Goal: Task Accomplishment & Management: Use online tool/utility

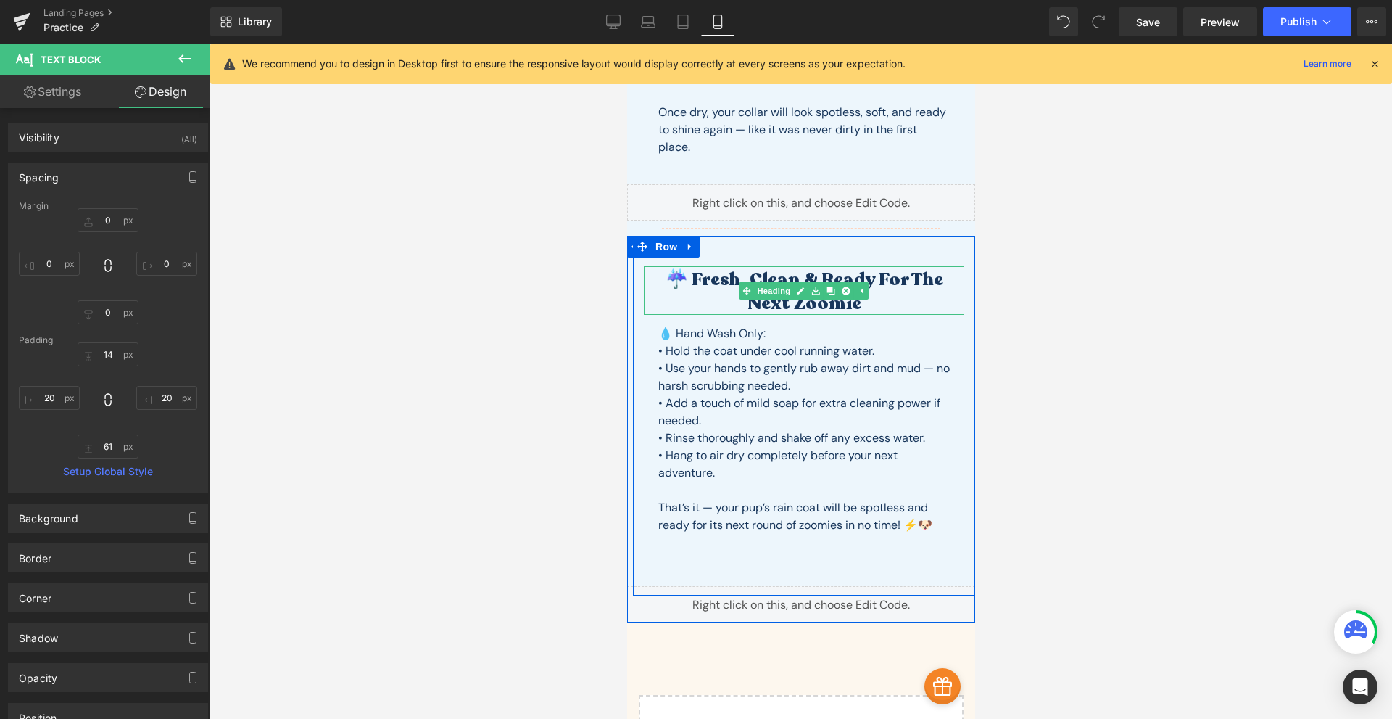
click at [883, 277] on h2 "☔️ Fresh, Clean & Ready for the Next Zoomie" at bounding box center [803, 291] width 321 height 47
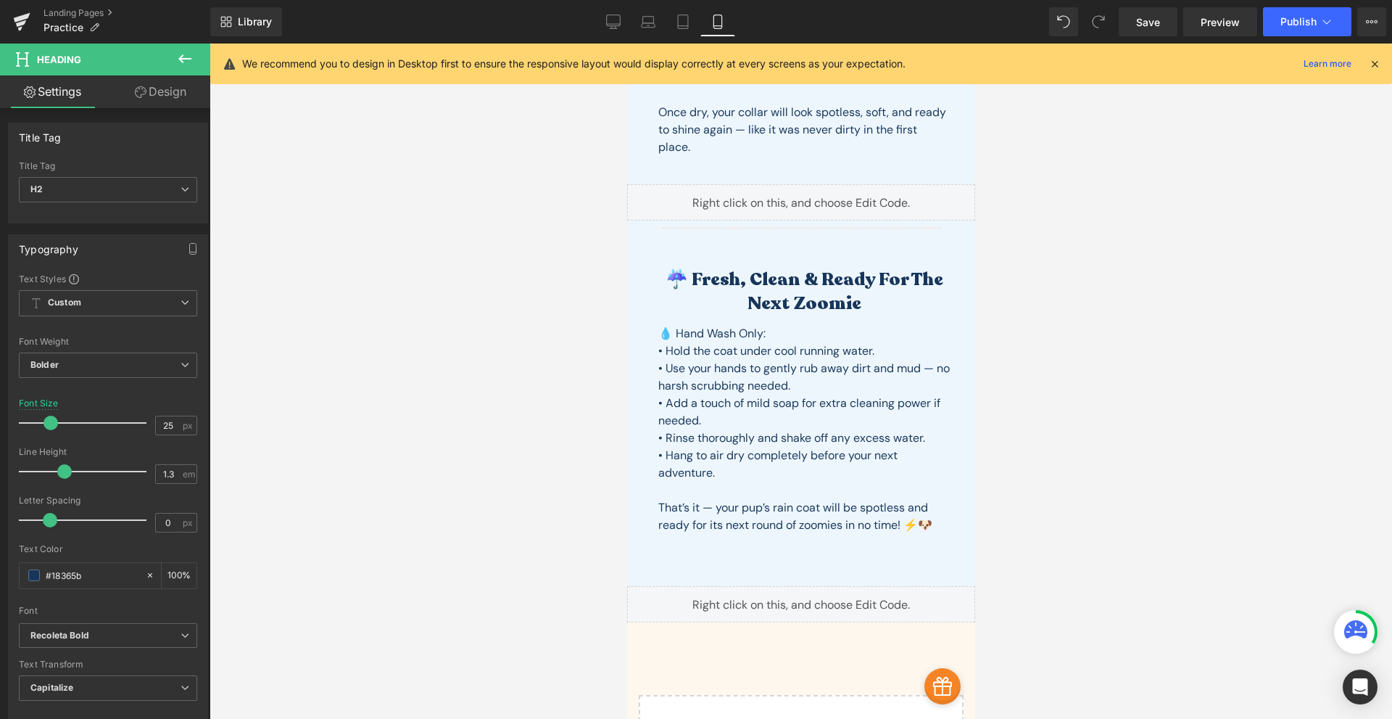
click at [154, 88] on link "Design" at bounding box center [160, 91] width 105 height 33
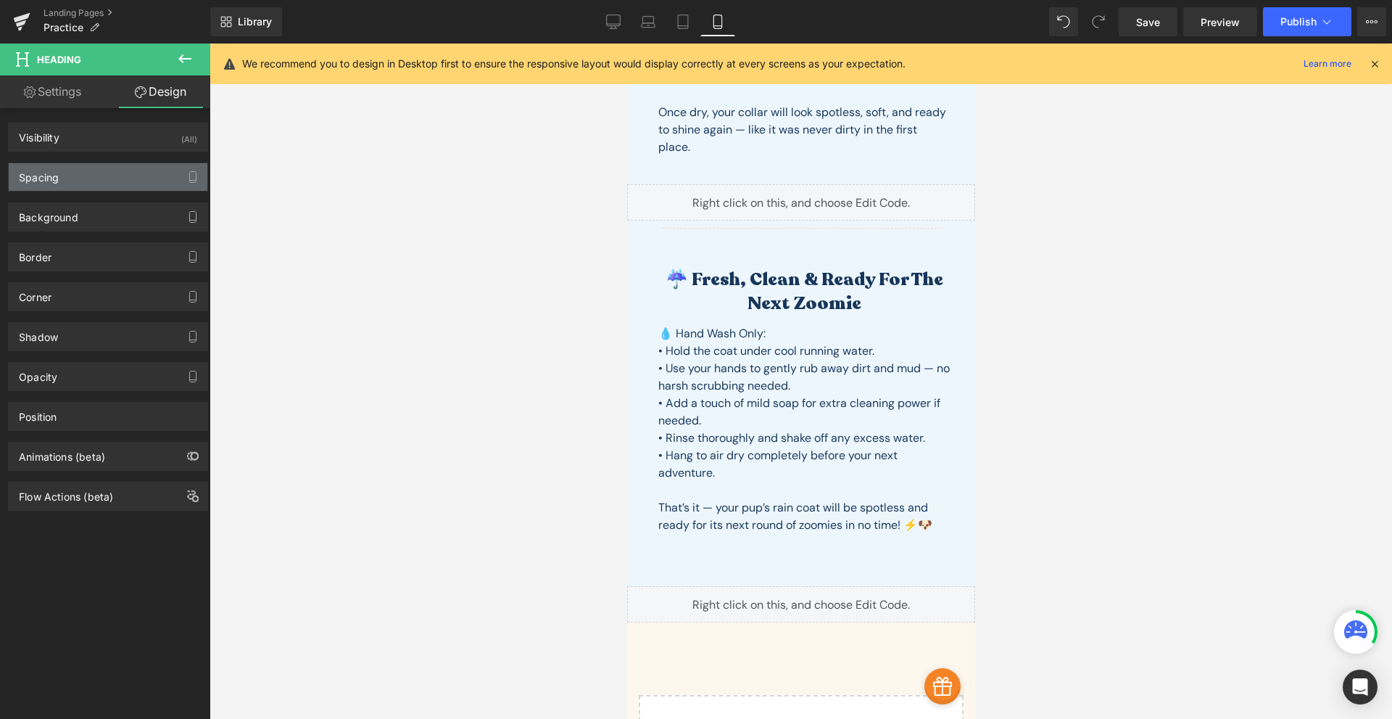
click at [122, 180] on div "Spacing" at bounding box center [108, 177] width 199 height 28
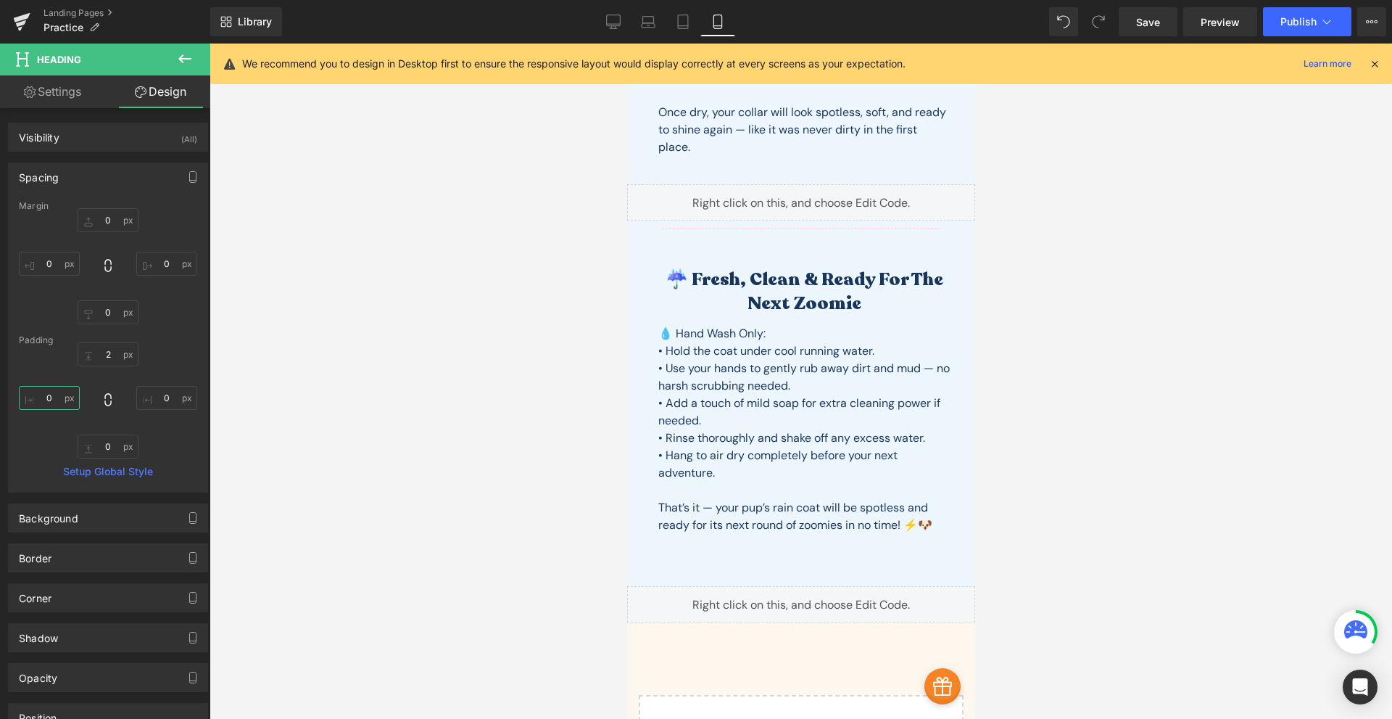
click at [65, 398] on input "0" at bounding box center [49, 398] width 61 height 24
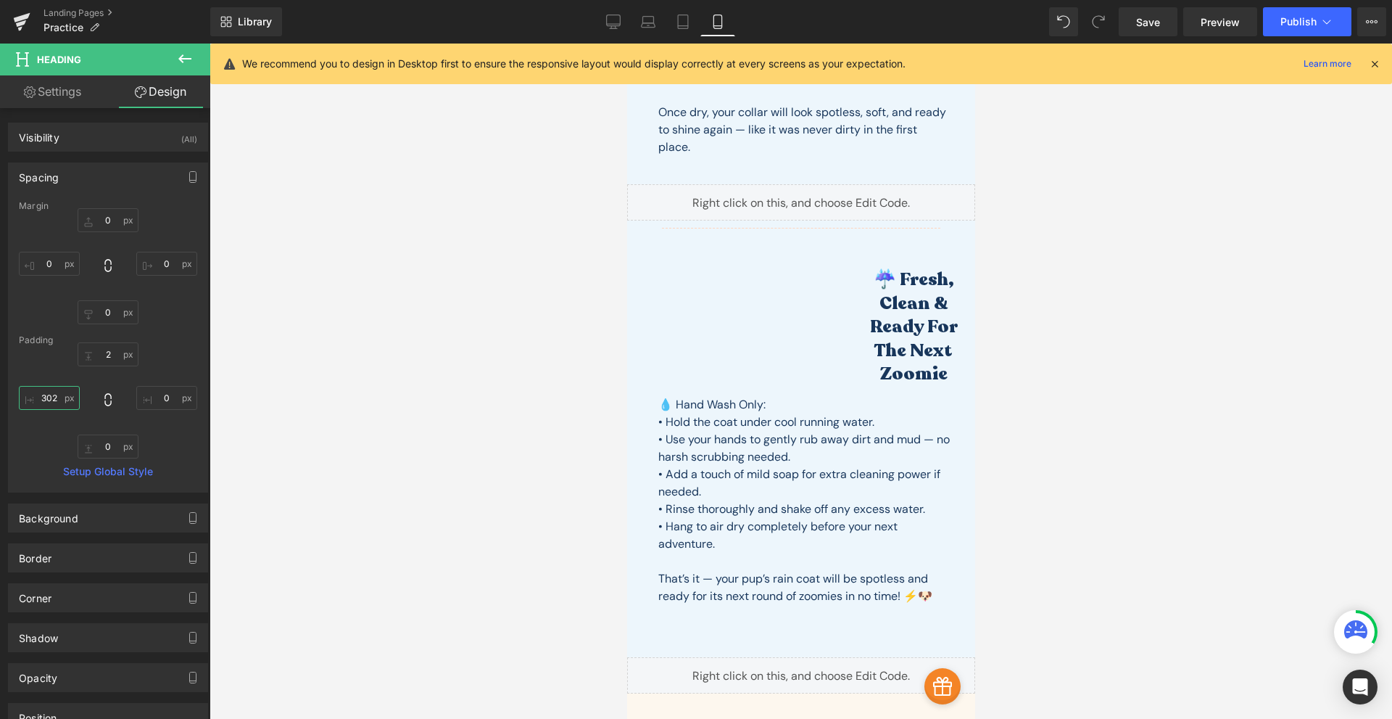
click at [53, 406] on input "302" at bounding box center [49, 398] width 61 height 24
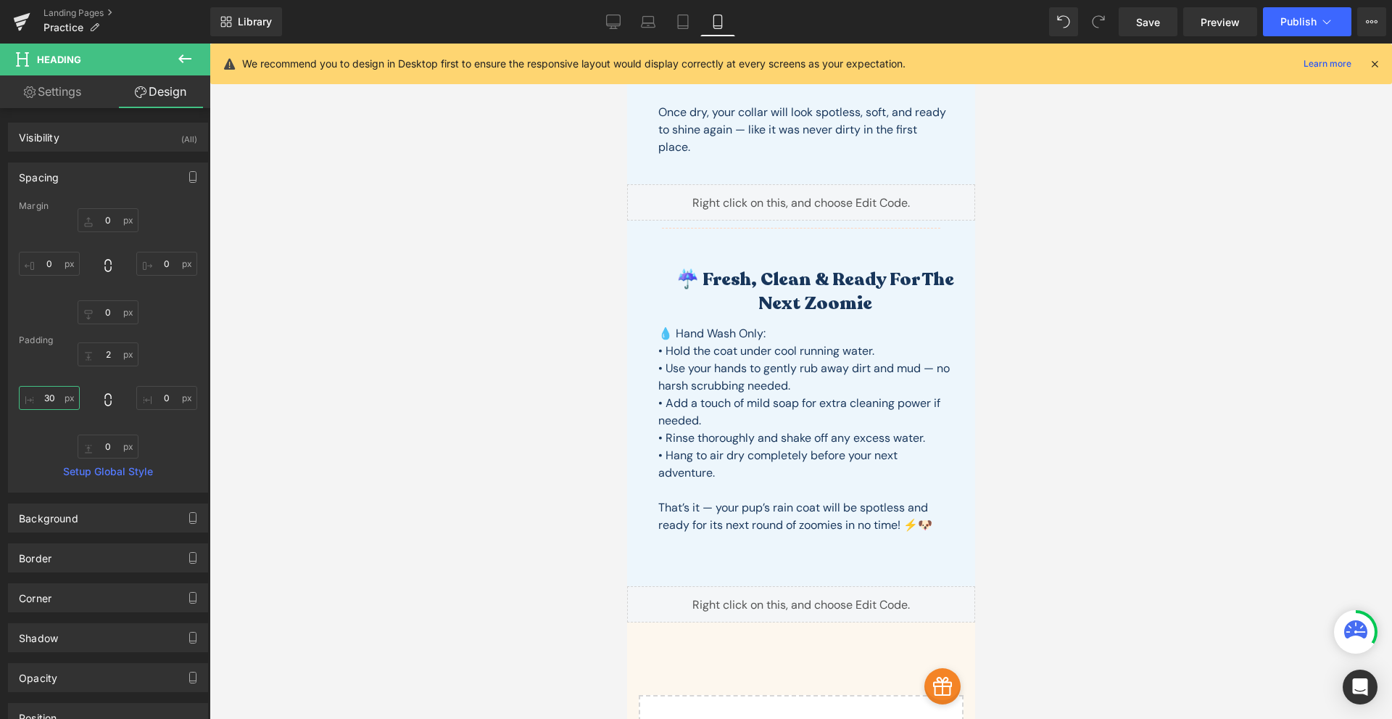
type input "30"
click at [171, 396] on input "0" at bounding box center [166, 398] width 61 height 24
click at [171, 395] on input "0" at bounding box center [166, 398] width 61 height 24
type input "30"
click at [48, 392] on input "30" at bounding box center [49, 398] width 61 height 24
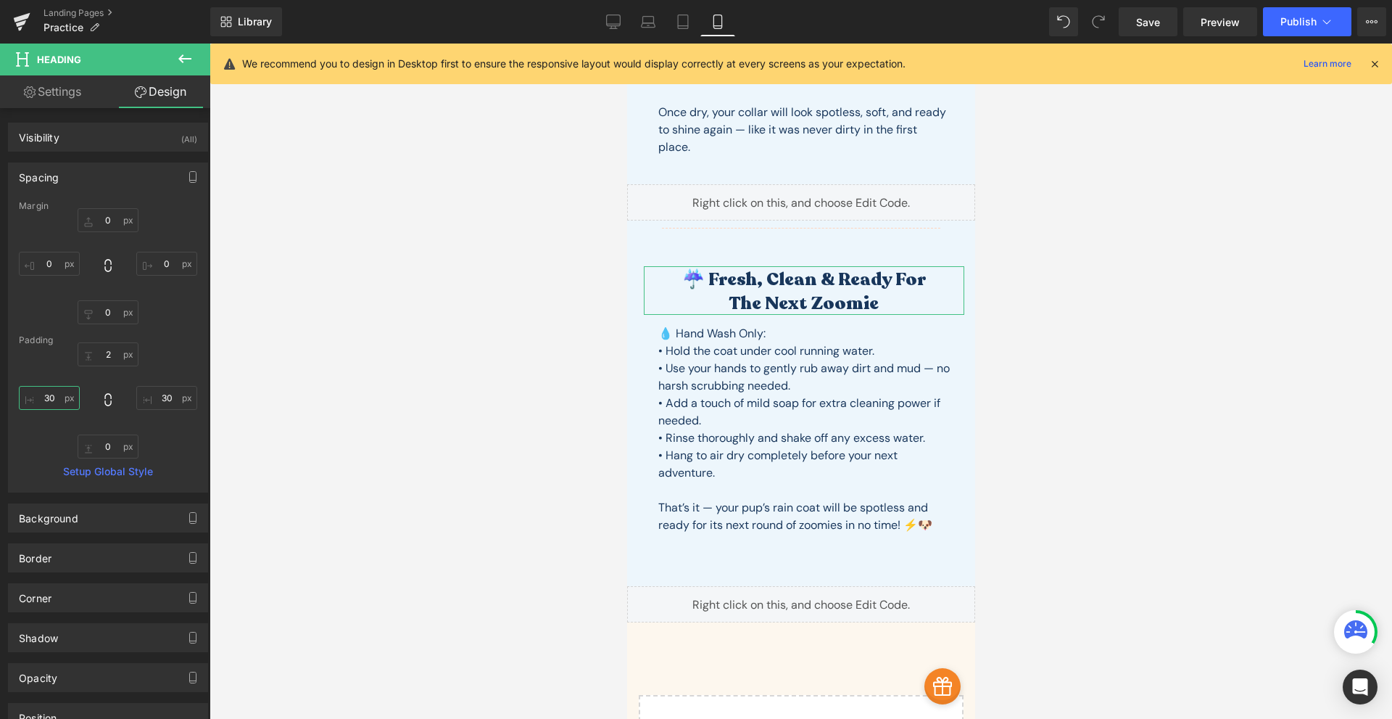
click at [48, 392] on input "30" at bounding box center [49, 398] width 61 height 24
type input "50"
click at [152, 387] on input "30" at bounding box center [166, 398] width 61 height 24
type input "50"
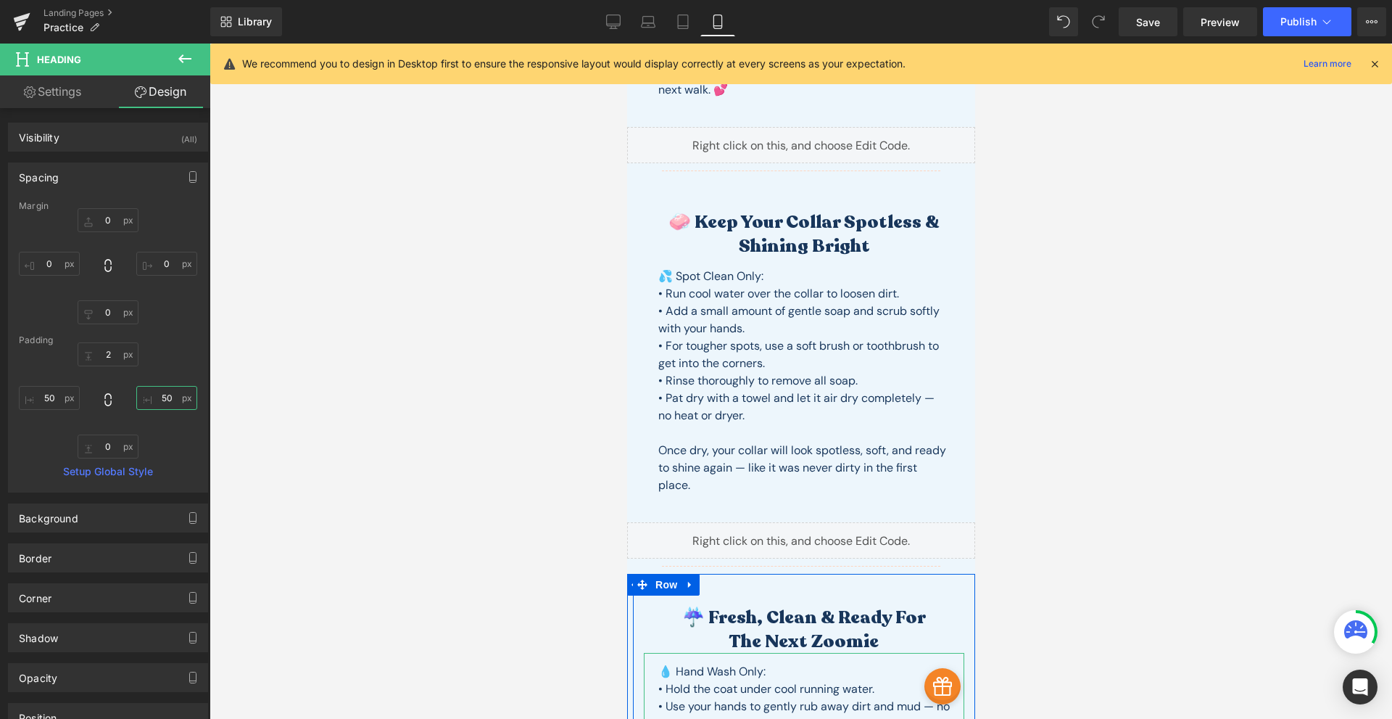
scroll to position [1161, 0]
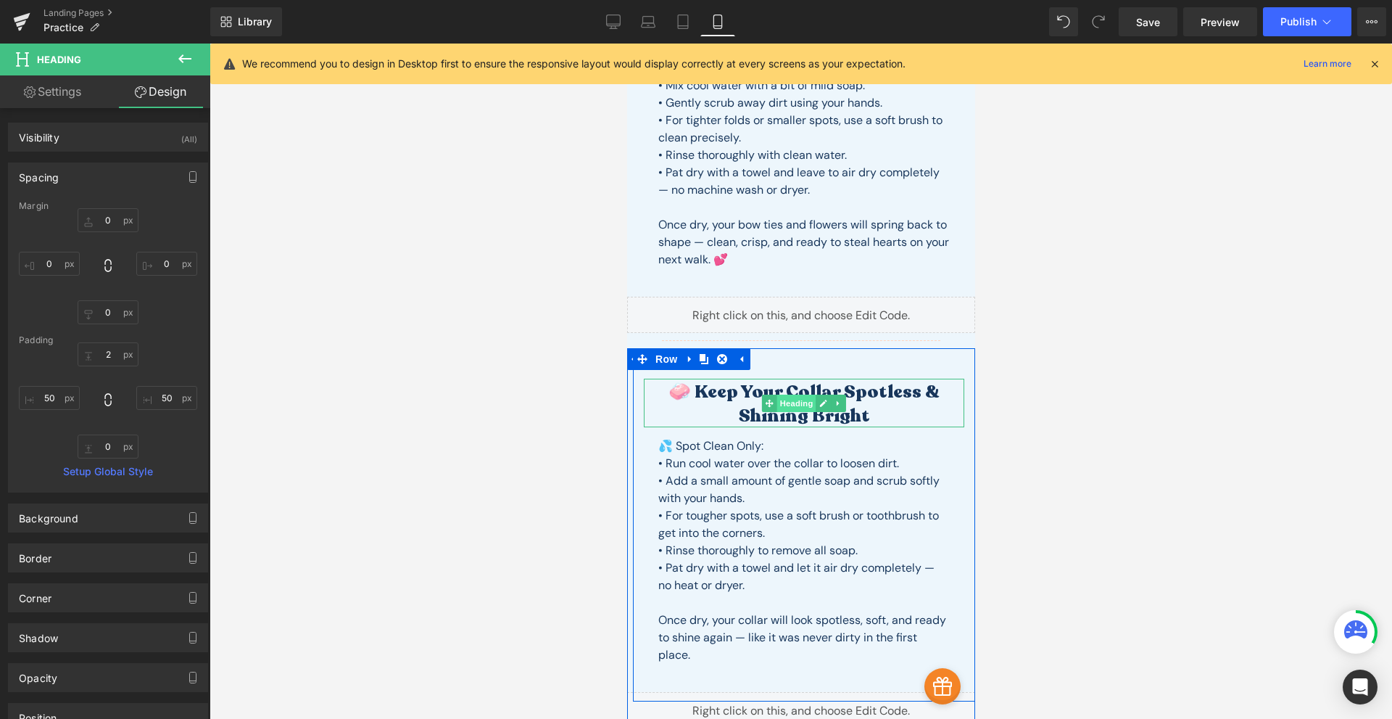
click at [794, 400] on span "Heading" at bounding box center [796, 402] width 39 height 17
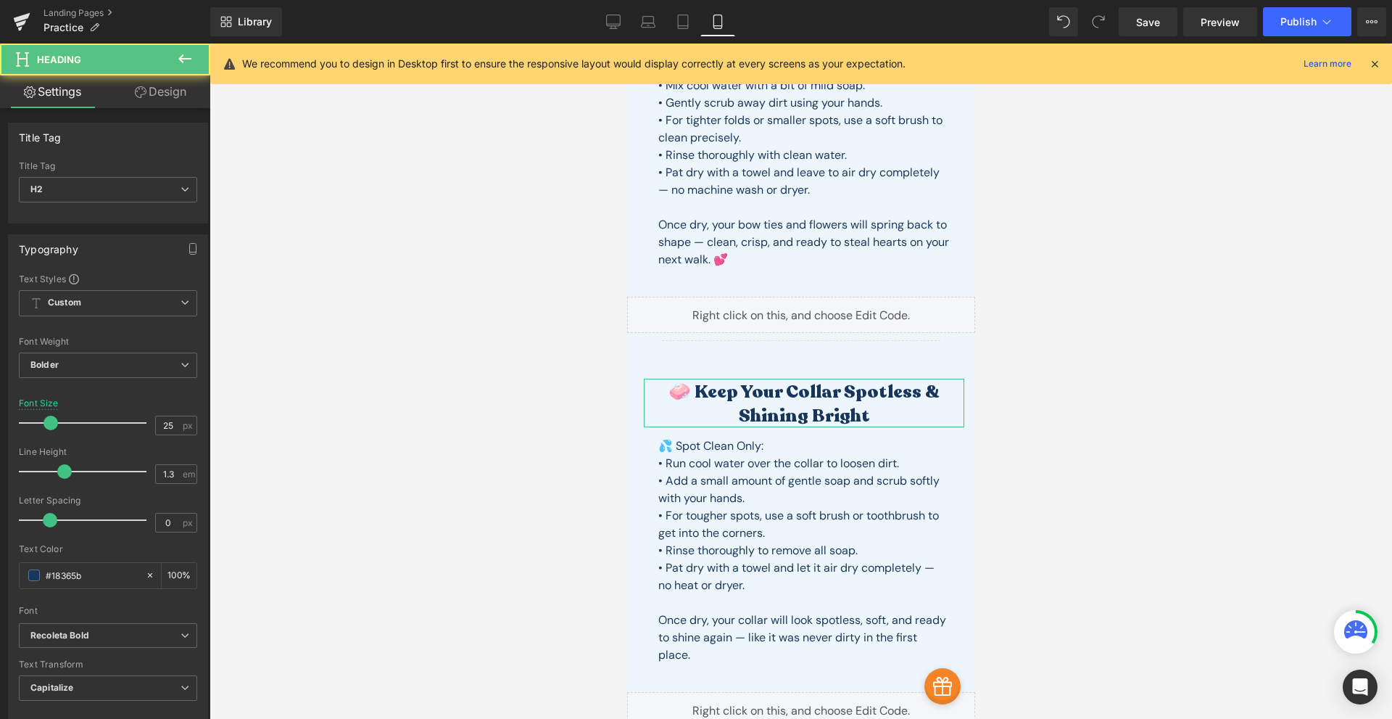
click at [145, 87] on link "Design" at bounding box center [160, 91] width 105 height 33
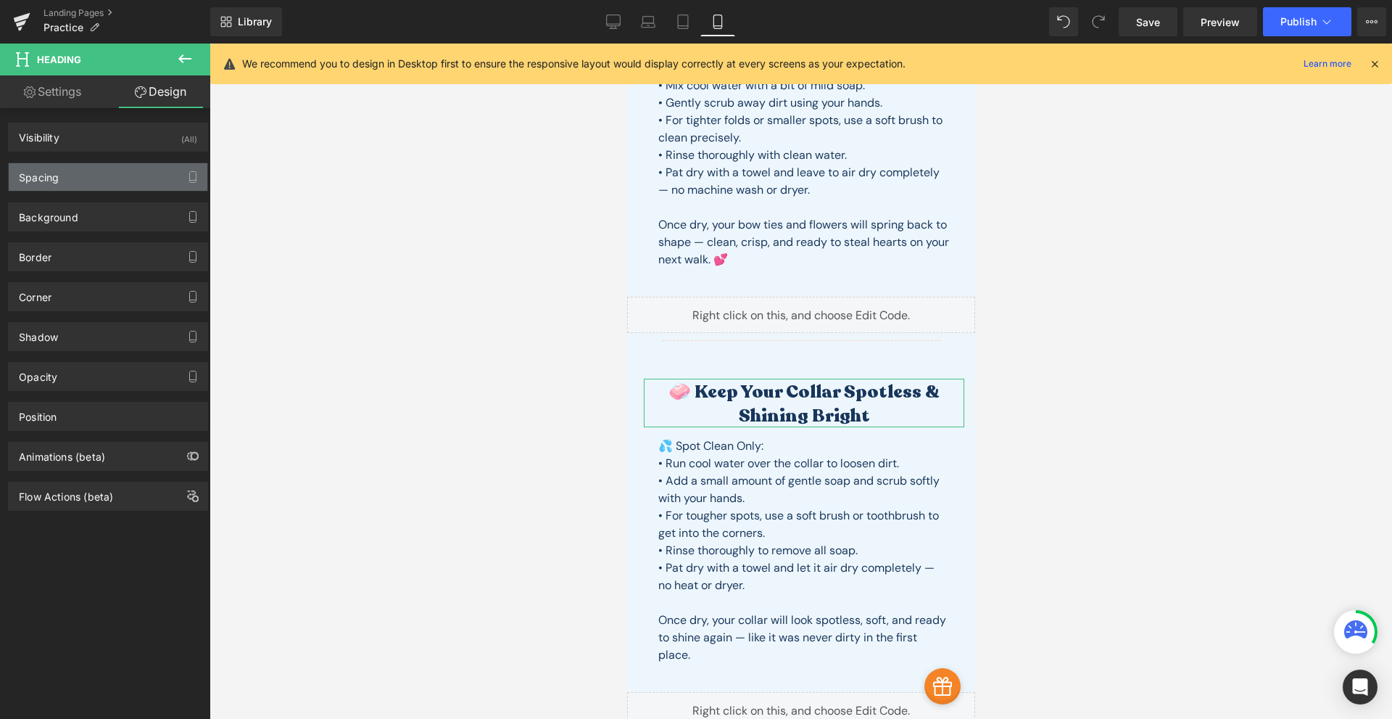
click at [126, 186] on div "Spacing" at bounding box center [108, 177] width 199 height 28
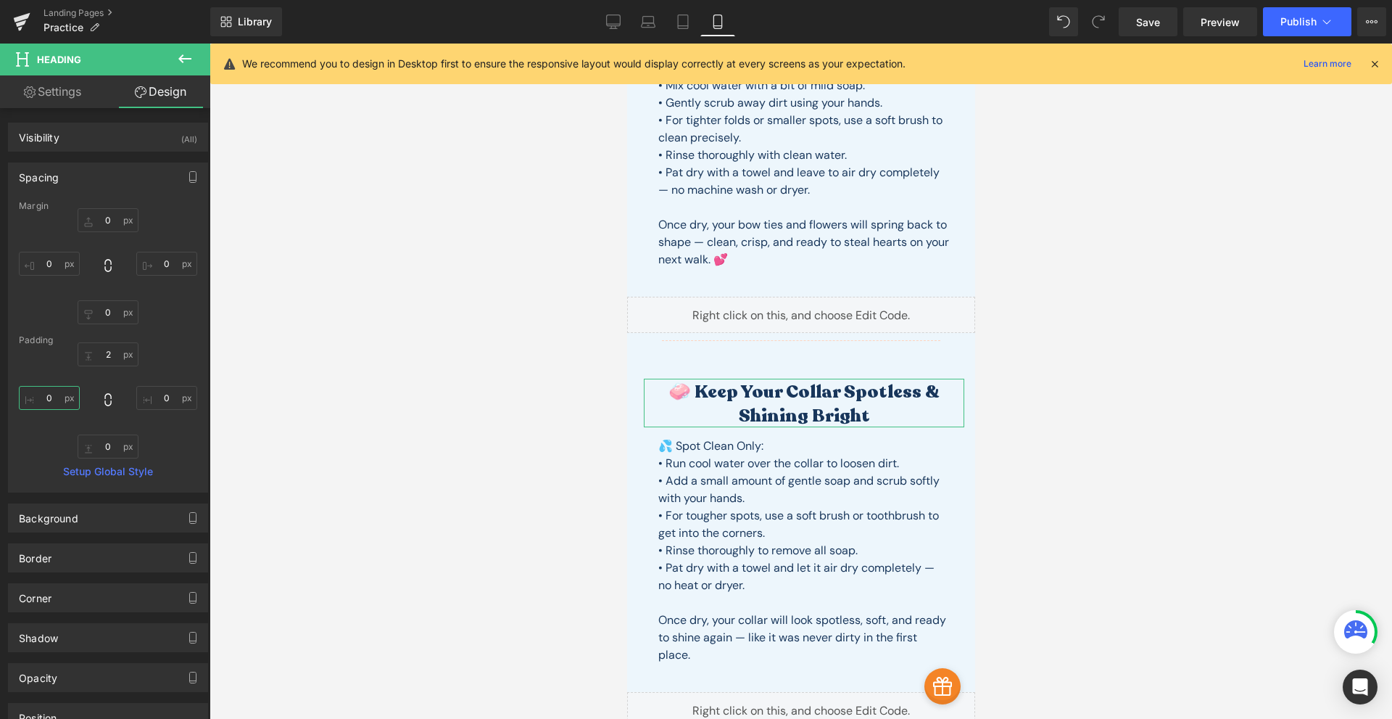
click at [48, 392] on input "0" at bounding box center [49, 398] width 61 height 24
click at [49, 392] on input "0" at bounding box center [49, 398] width 61 height 24
drag, startPoint x: 52, startPoint y: 394, endPoint x: 35, endPoint y: 401, distance: 18.9
click at [35, 401] on input "0" at bounding box center [49, 398] width 61 height 24
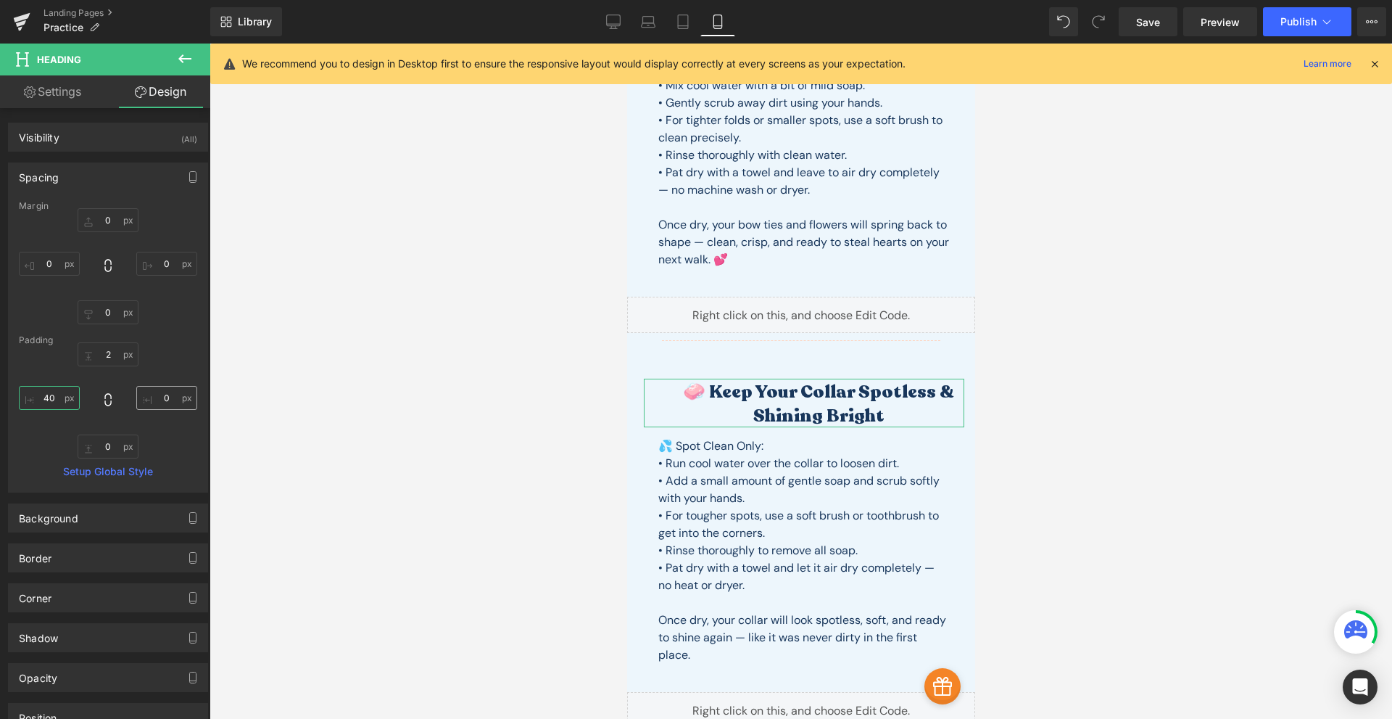
type input "40"
click at [164, 396] on input "0" at bounding box center [166, 398] width 61 height 24
type input "40"
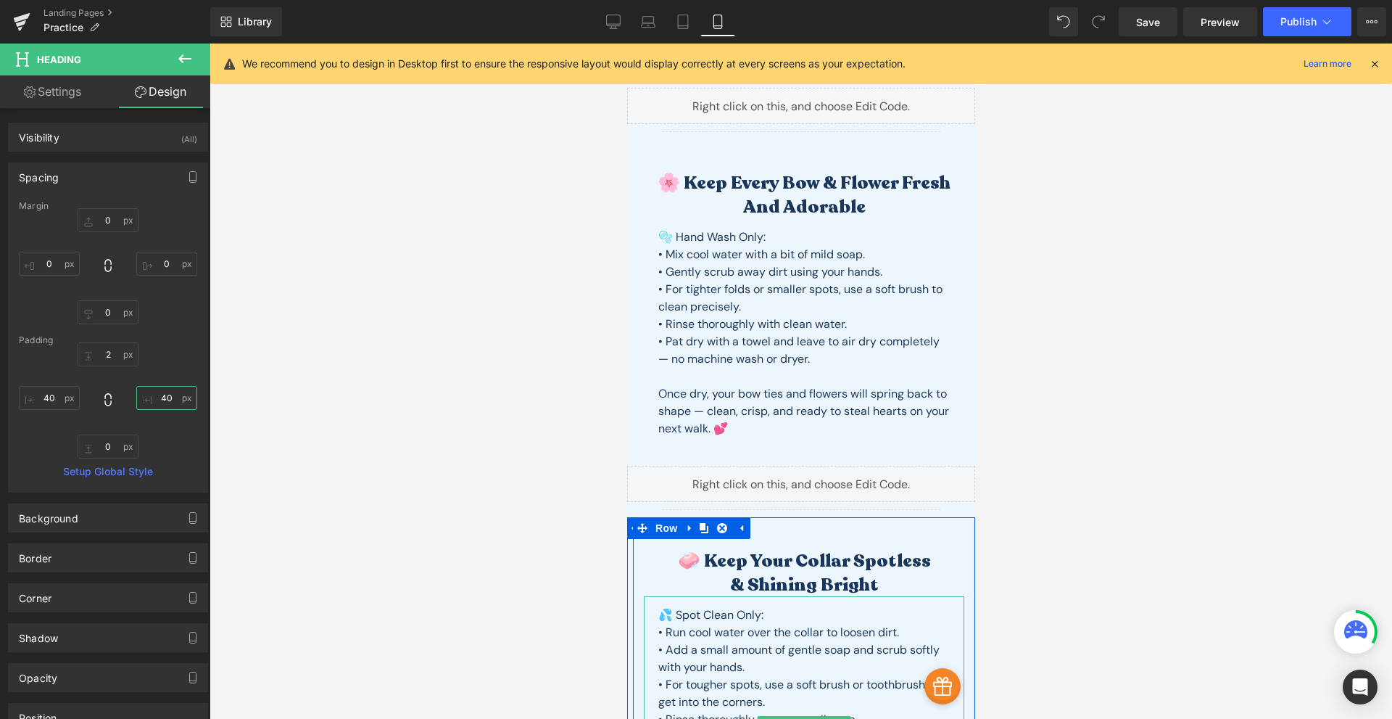
scroll to position [823, 0]
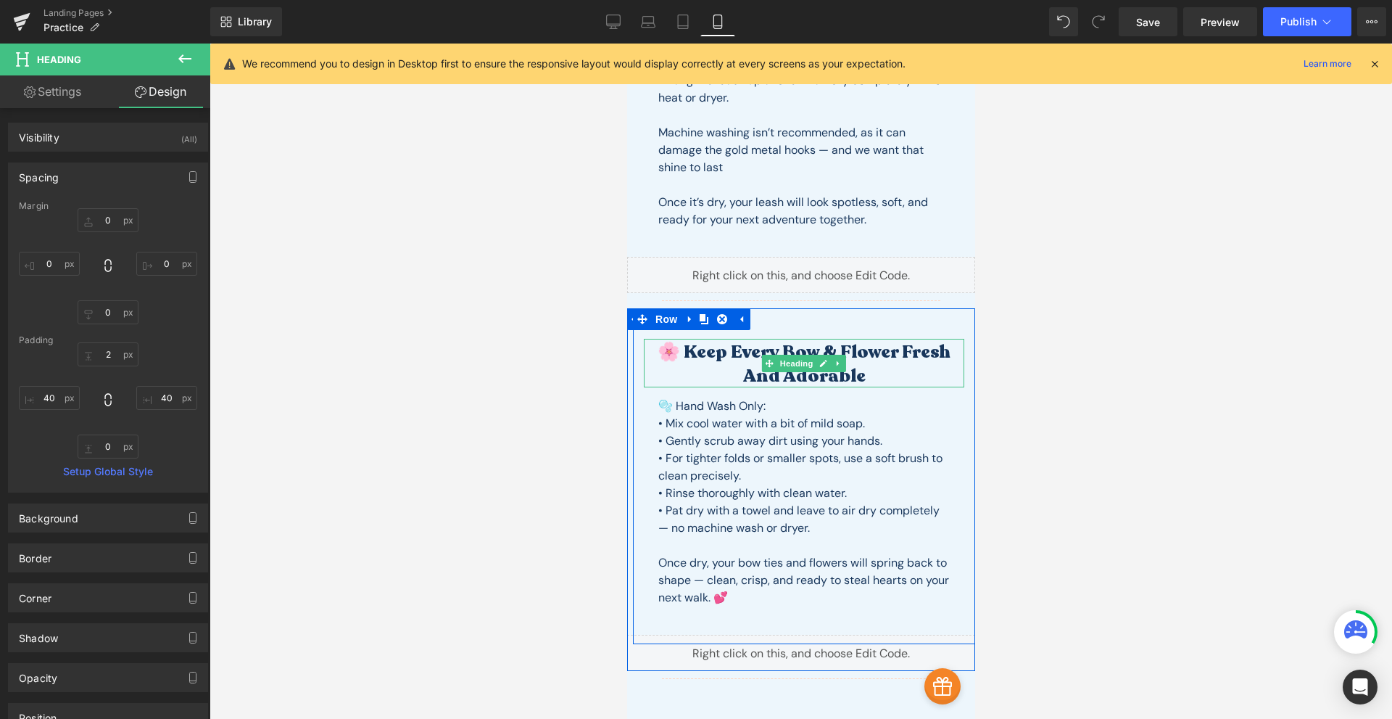
click at [871, 369] on h2 "🌸 Keep Every Bow & Flower Fresh and Adorable" at bounding box center [803, 363] width 321 height 47
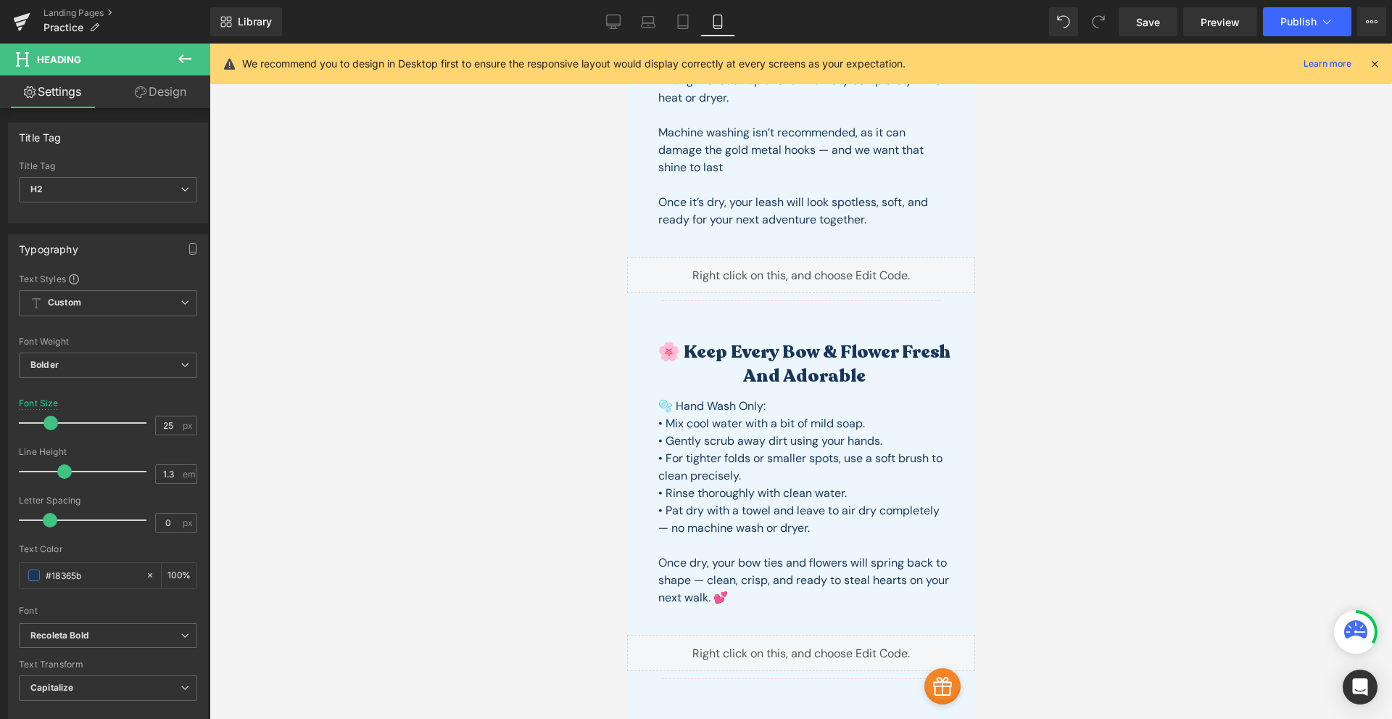
click at [146, 87] on link "Design" at bounding box center [160, 91] width 105 height 33
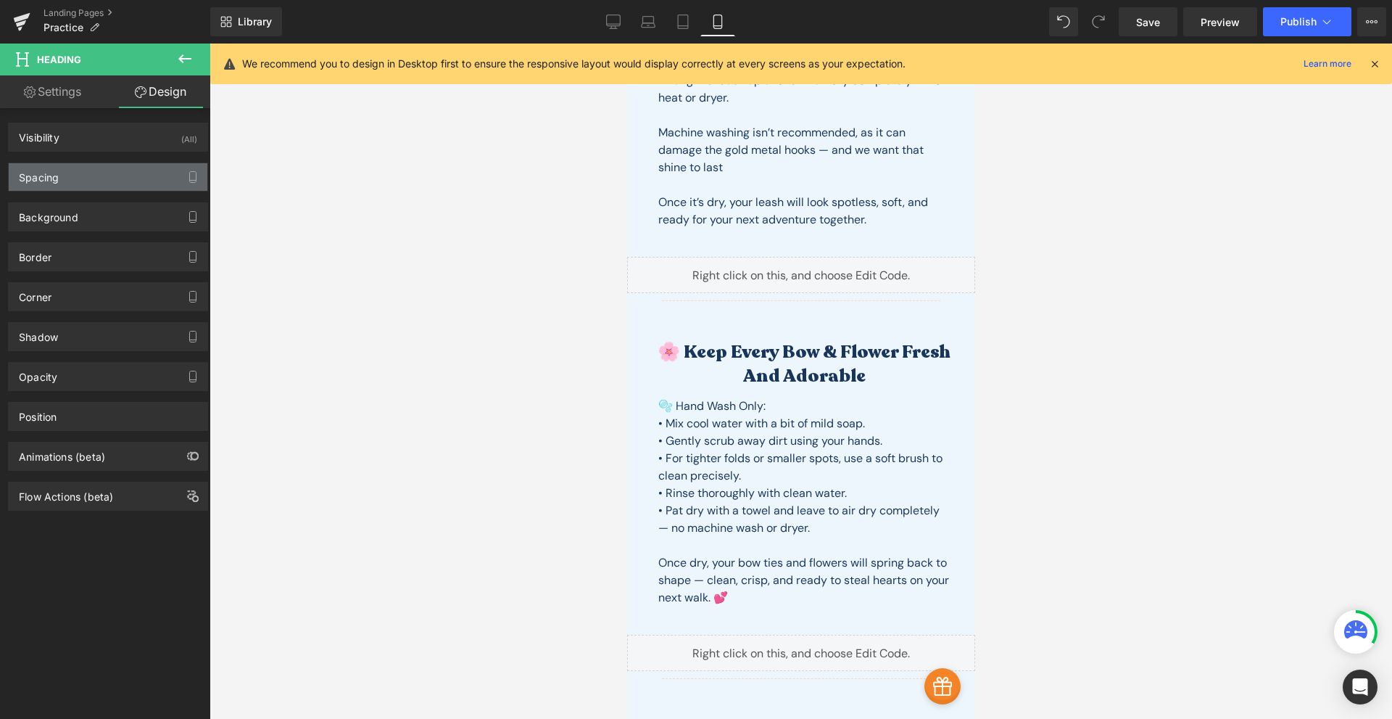
click at [106, 185] on div "Spacing" at bounding box center [108, 177] width 199 height 28
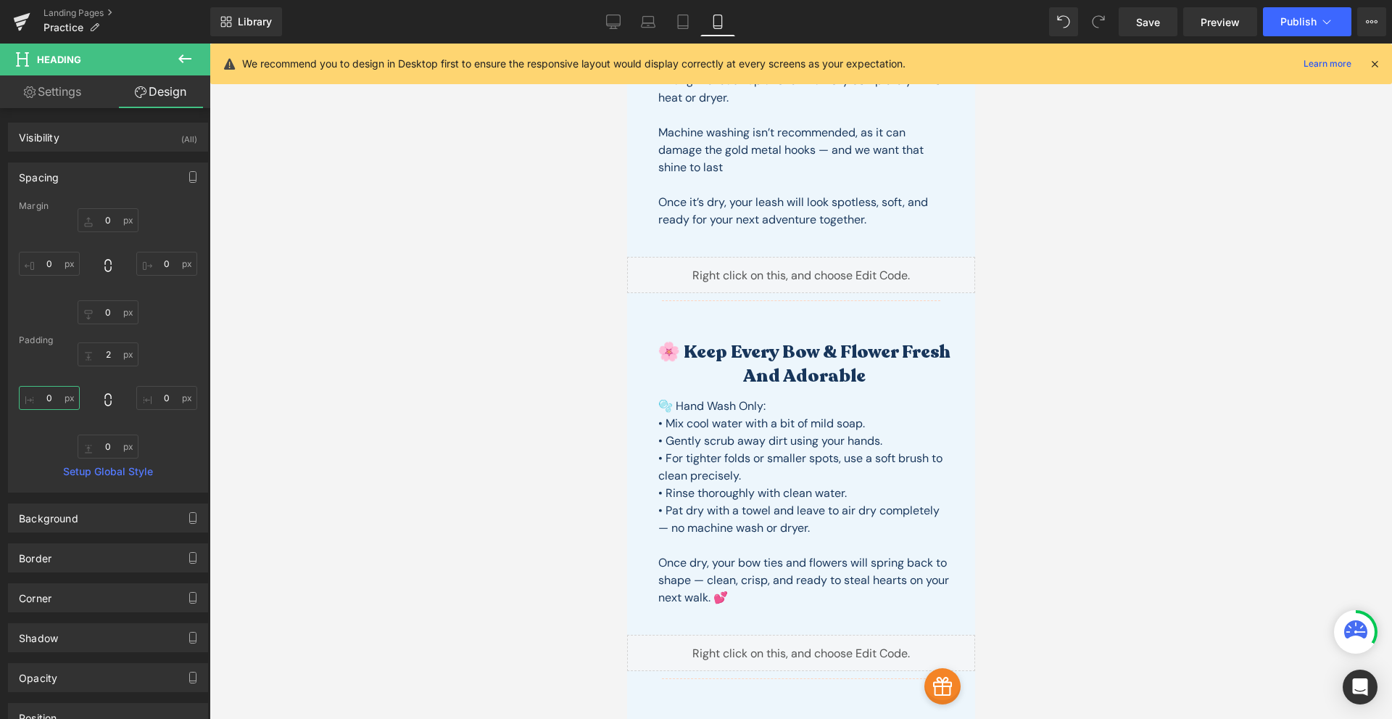
click at [46, 398] on input "0" at bounding box center [49, 398] width 61 height 24
type input "50"
click at [171, 396] on input "0" at bounding box center [166, 398] width 61 height 24
type input "50"
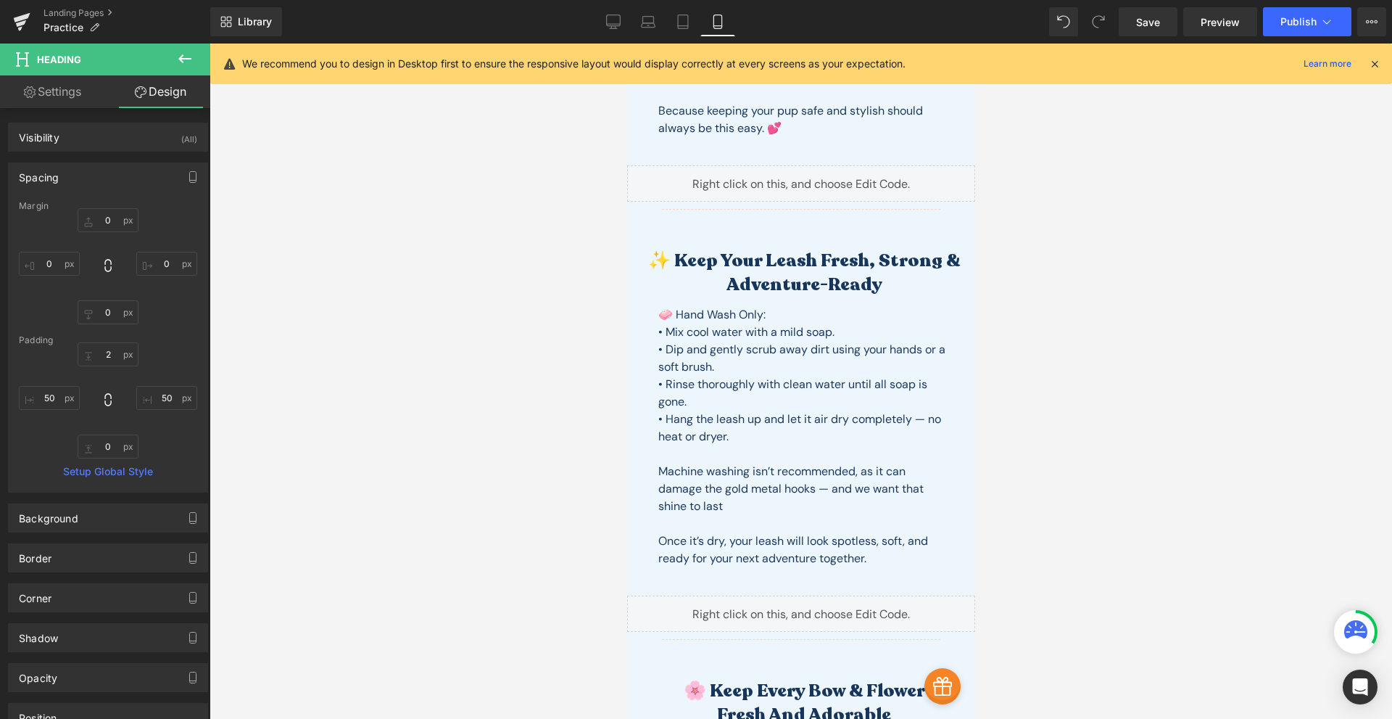
scroll to position [315, 0]
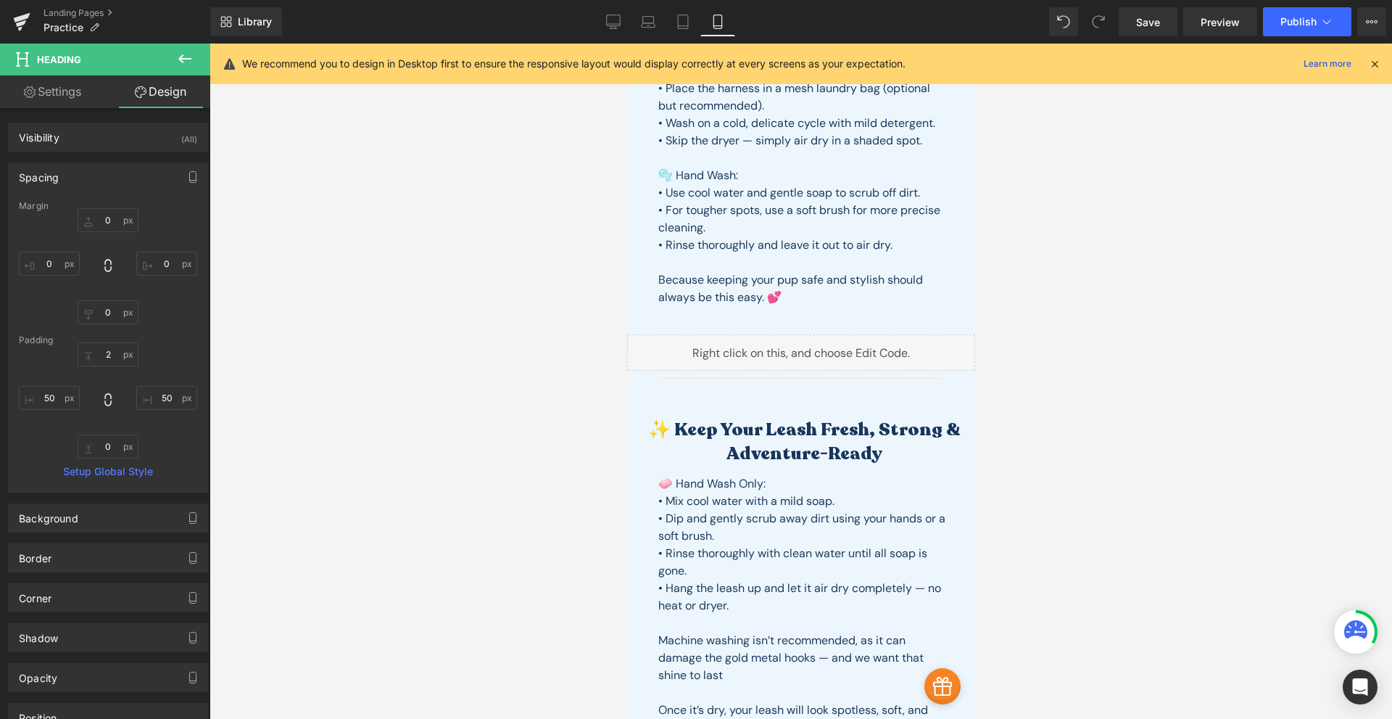
click at [774, 434] on div "✨ Keep Your Leash Fresh, Strong & Adventure-Ready Heading" at bounding box center [803, 440] width 321 height 49
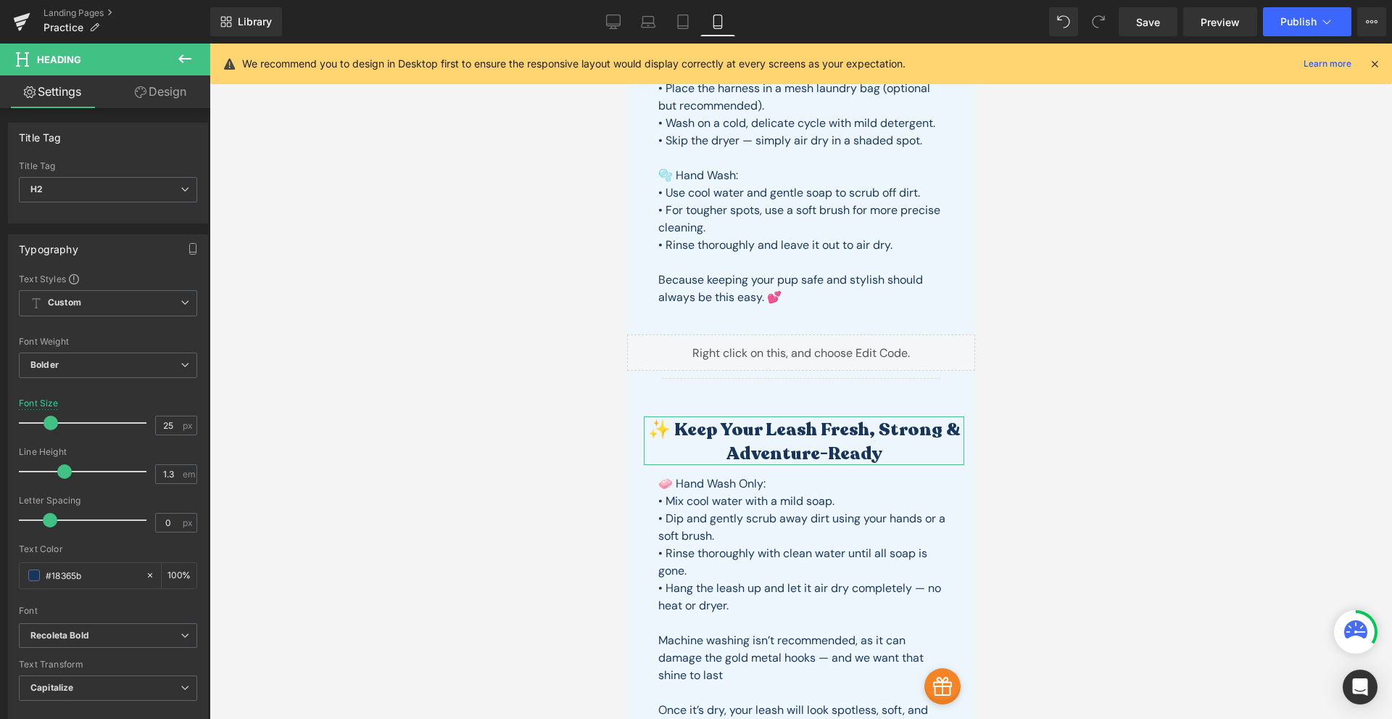
drag, startPoint x: 170, startPoint y: 102, endPoint x: 102, endPoint y: 166, distance: 92.8
click at [171, 102] on link "Design" at bounding box center [160, 91] width 105 height 33
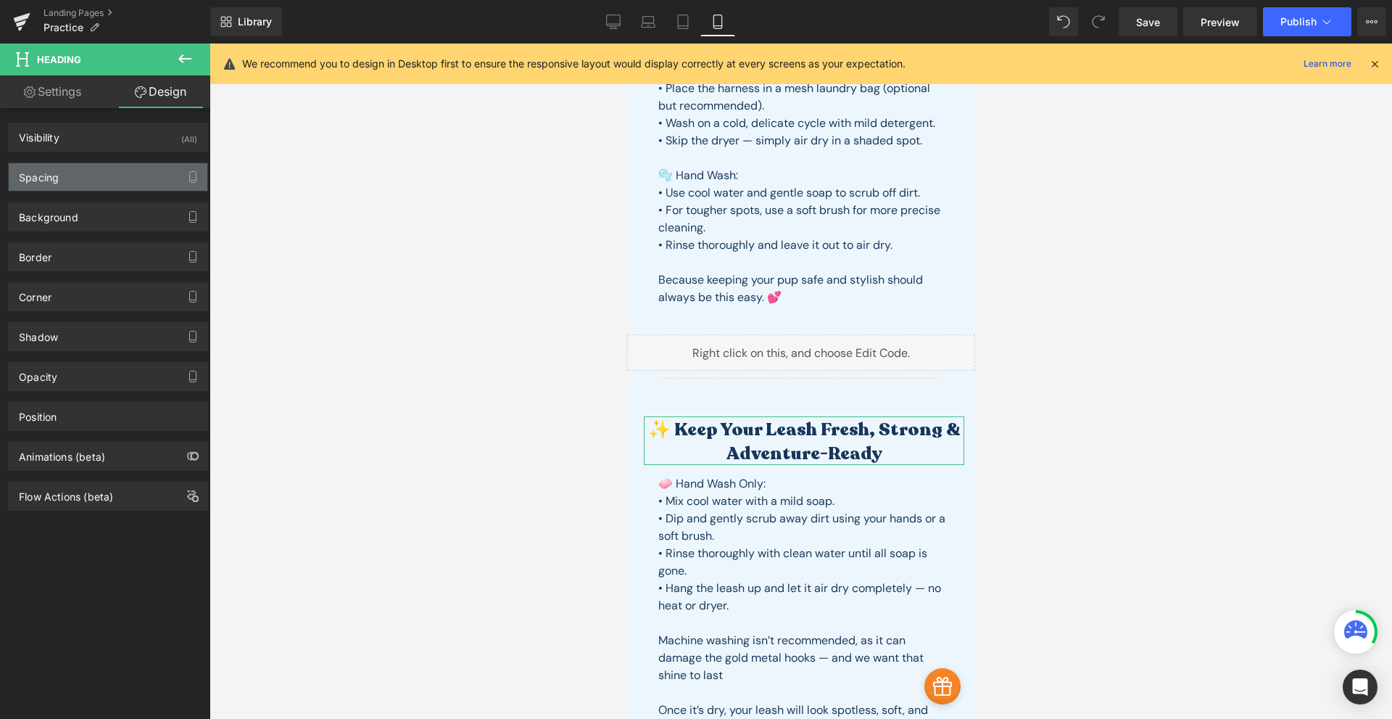
click at [83, 182] on div "Spacing" at bounding box center [108, 177] width 199 height 28
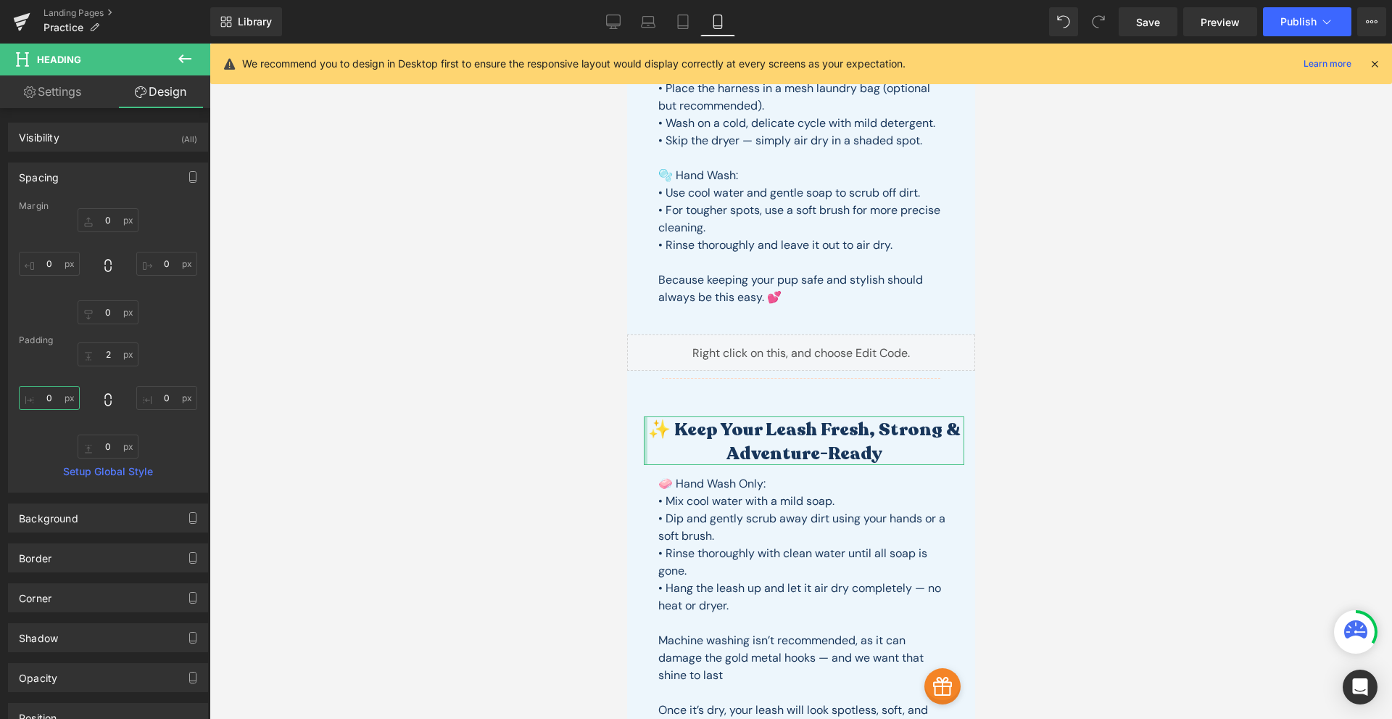
click at [59, 398] on input "0" at bounding box center [49, 398] width 61 height 24
type input "50"
click at [160, 397] on input "0" at bounding box center [166, 398] width 61 height 24
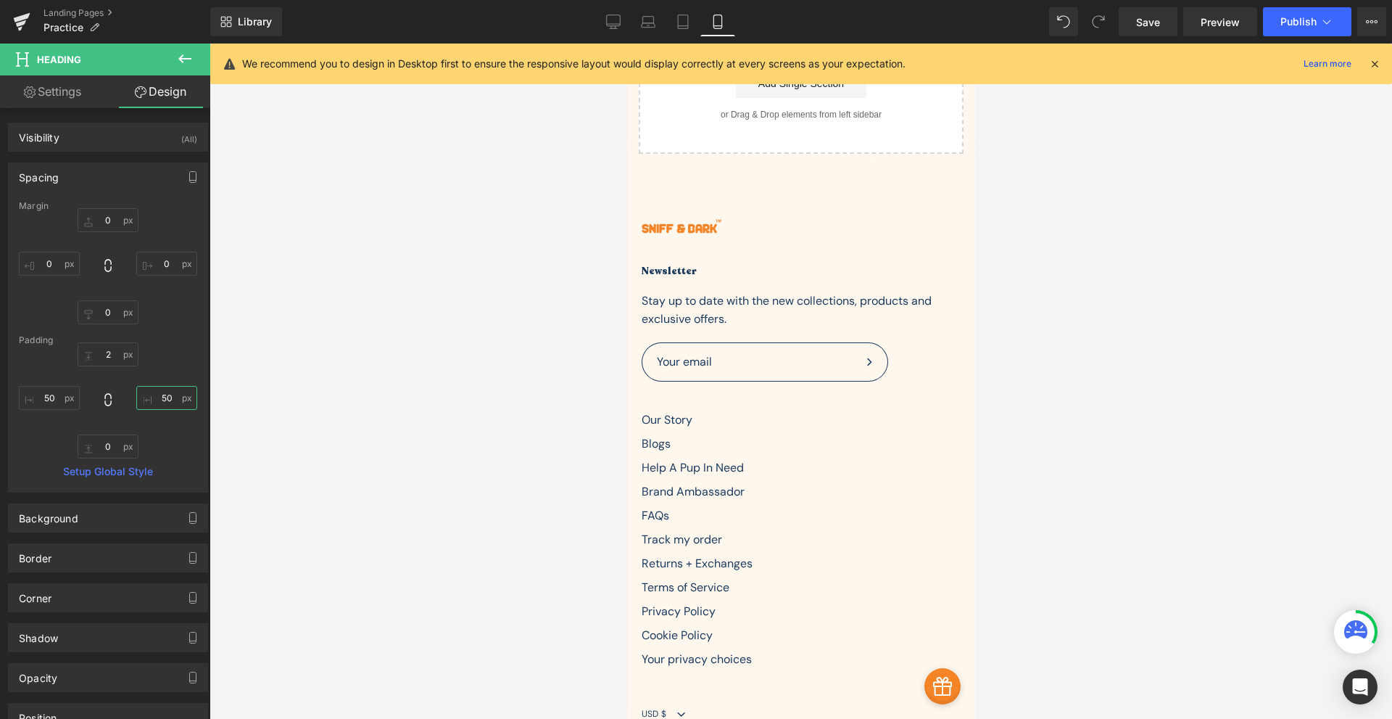
scroll to position [2030, 0]
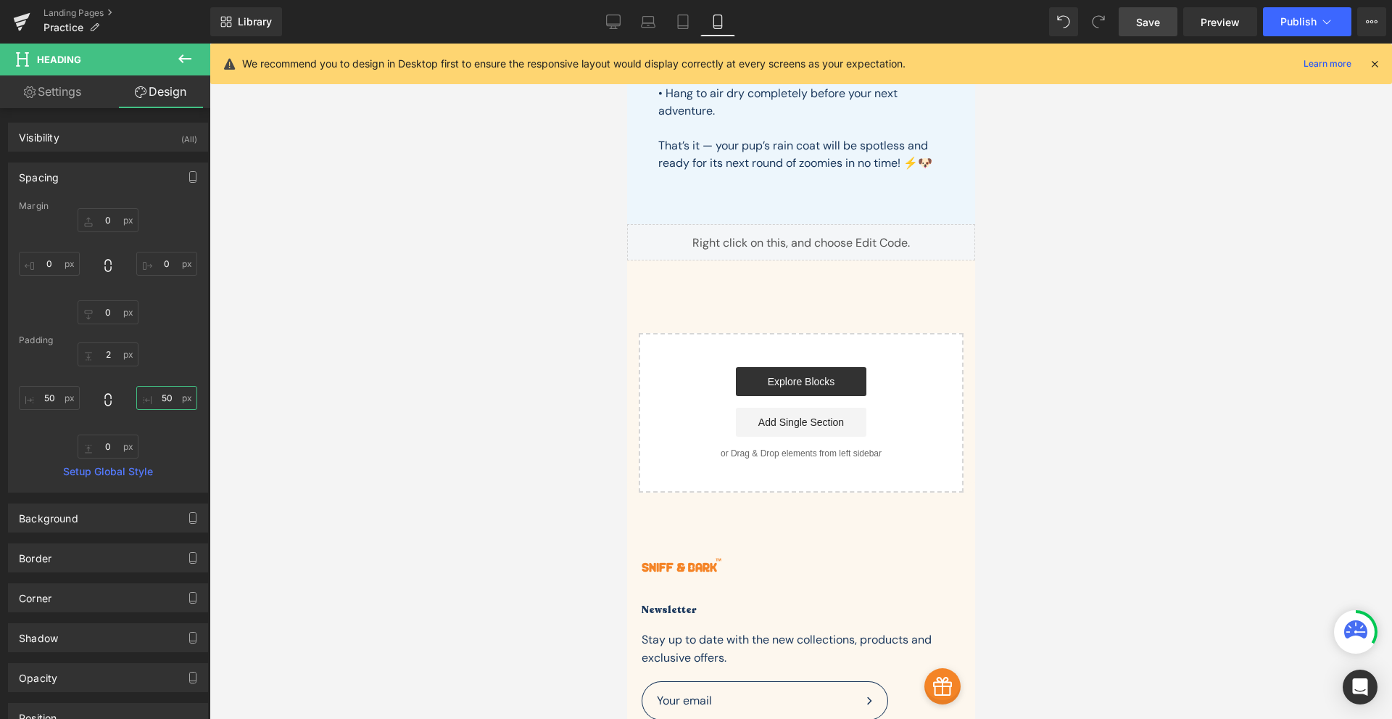
type input "50"
click at [1142, 23] on span "Save" at bounding box center [1148, 22] width 24 height 15
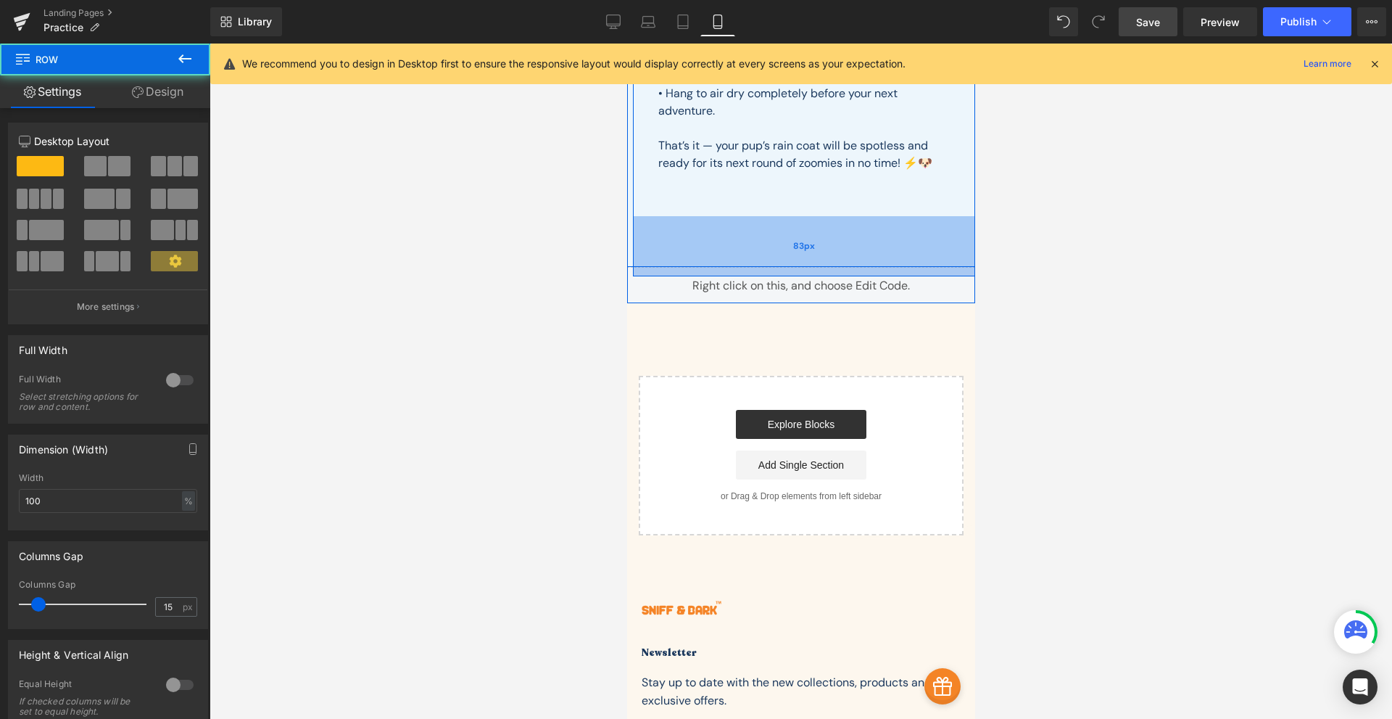
drag, startPoint x: 773, startPoint y: 233, endPoint x: 768, endPoint y: 276, distance: 43.1
click at [768, 276] on div "83px" at bounding box center [803, 246] width 342 height 60
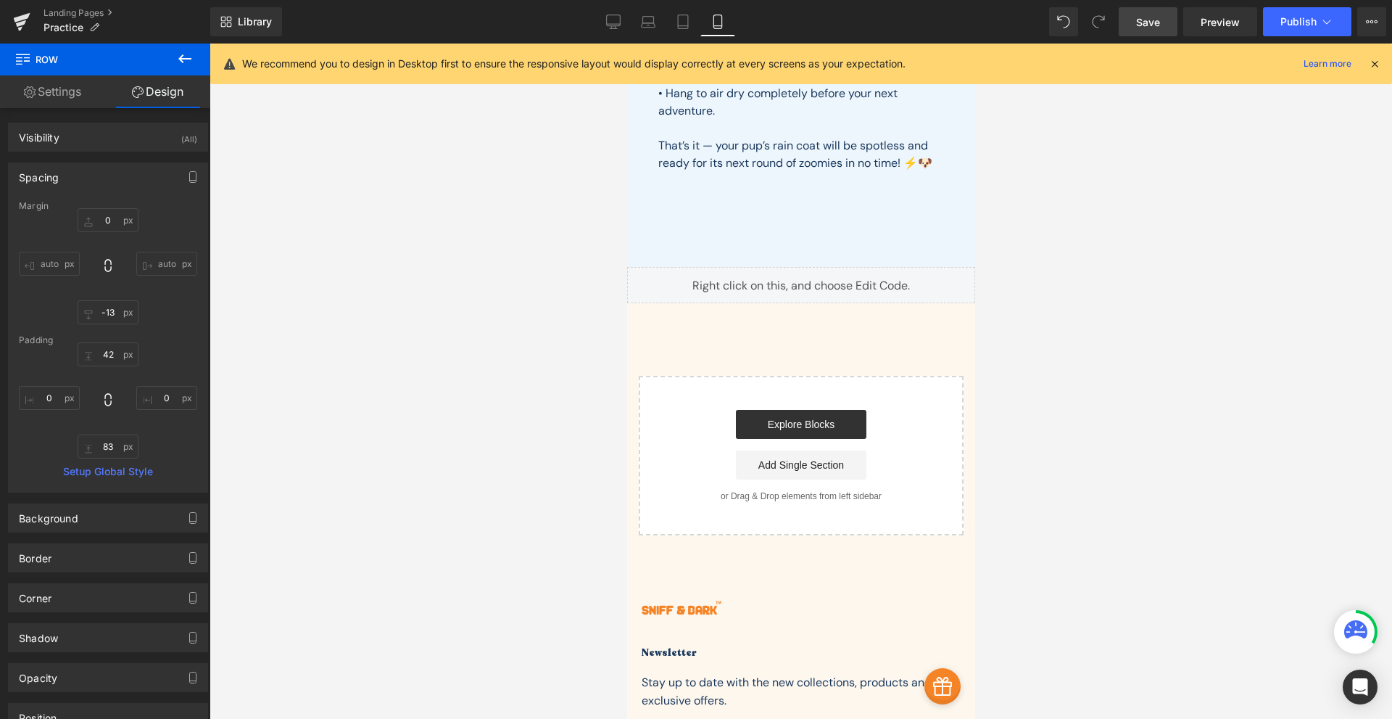
scroll to position [1861, 0]
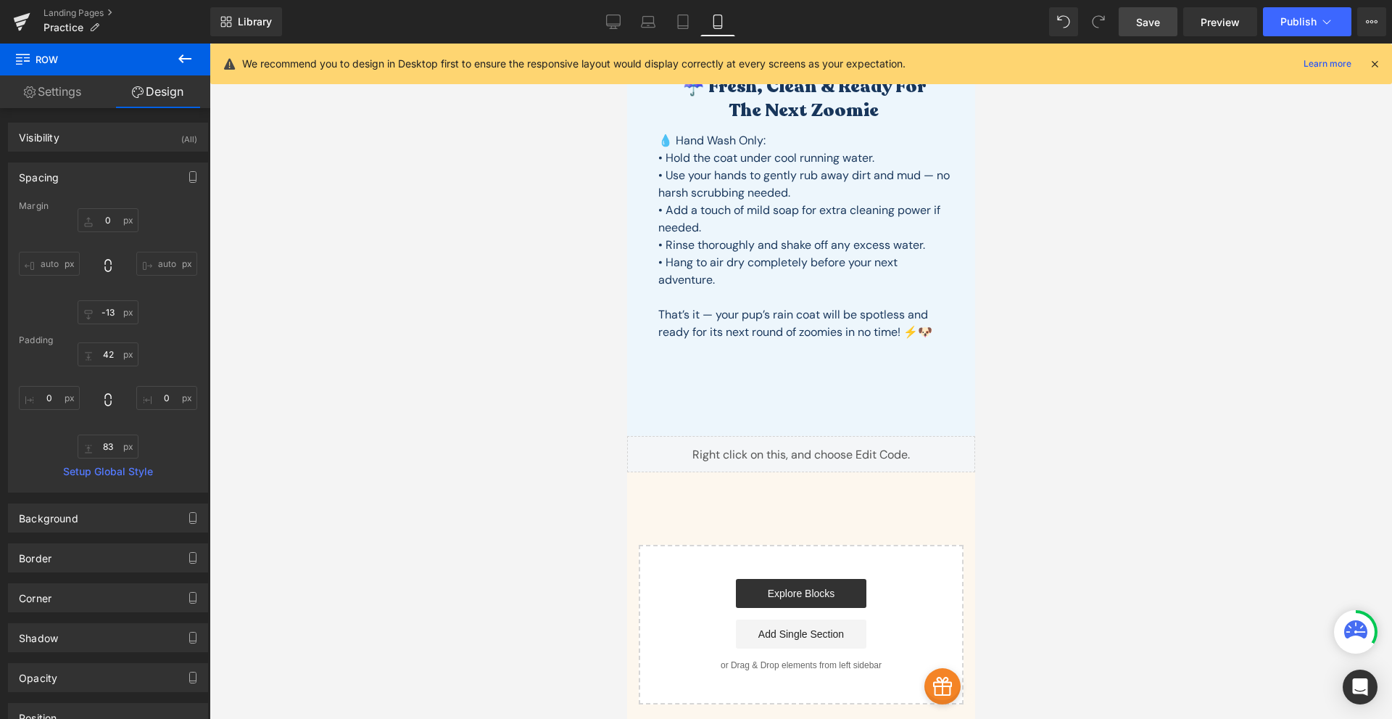
click at [1149, 30] on link "Save" at bounding box center [1148, 21] width 59 height 29
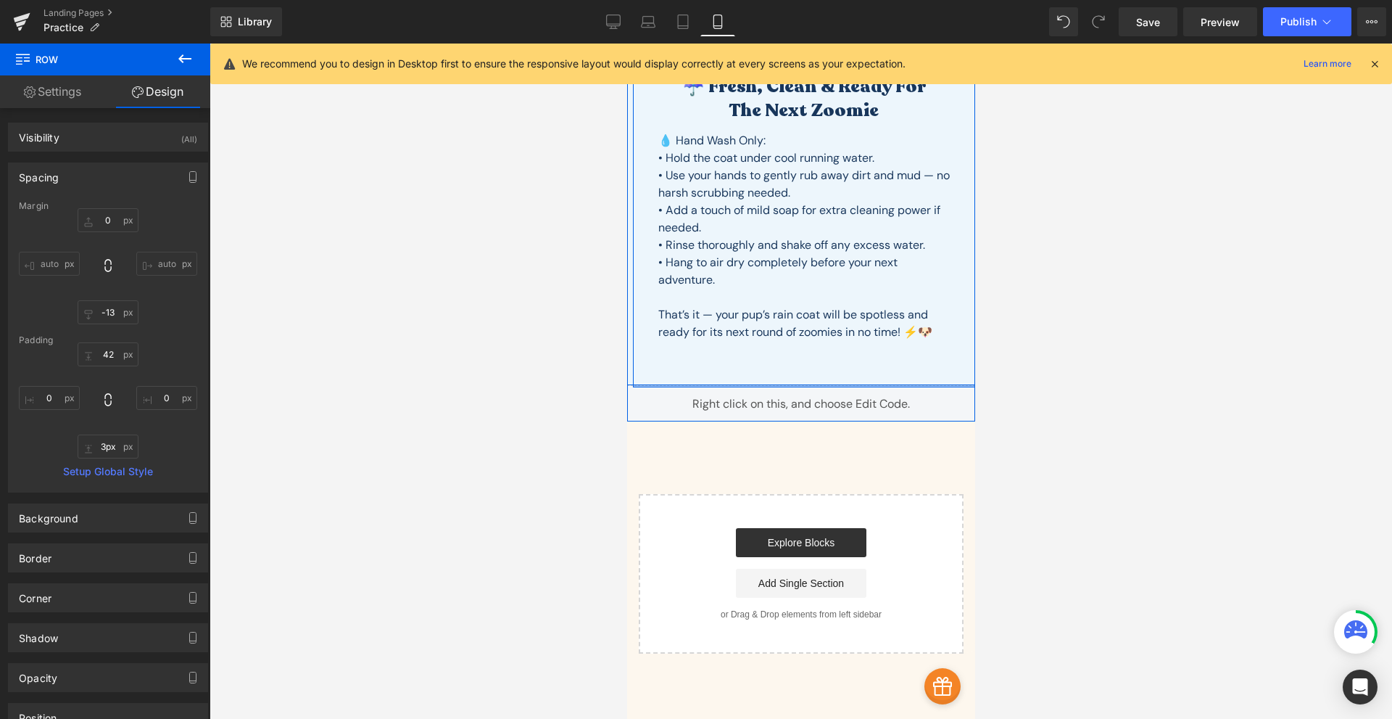
type input "0px"
drag, startPoint x: 800, startPoint y: 416, endPoint x: 801, endPoint y: 338, distance: 78.3
click at [801, 338] on div "☔️ Fresh, Clean & Ready for the Next Zoomie Heading 50px 50px 💧 Hand Wash Only:…" at bounding box center [803, 214] width 342 height 342
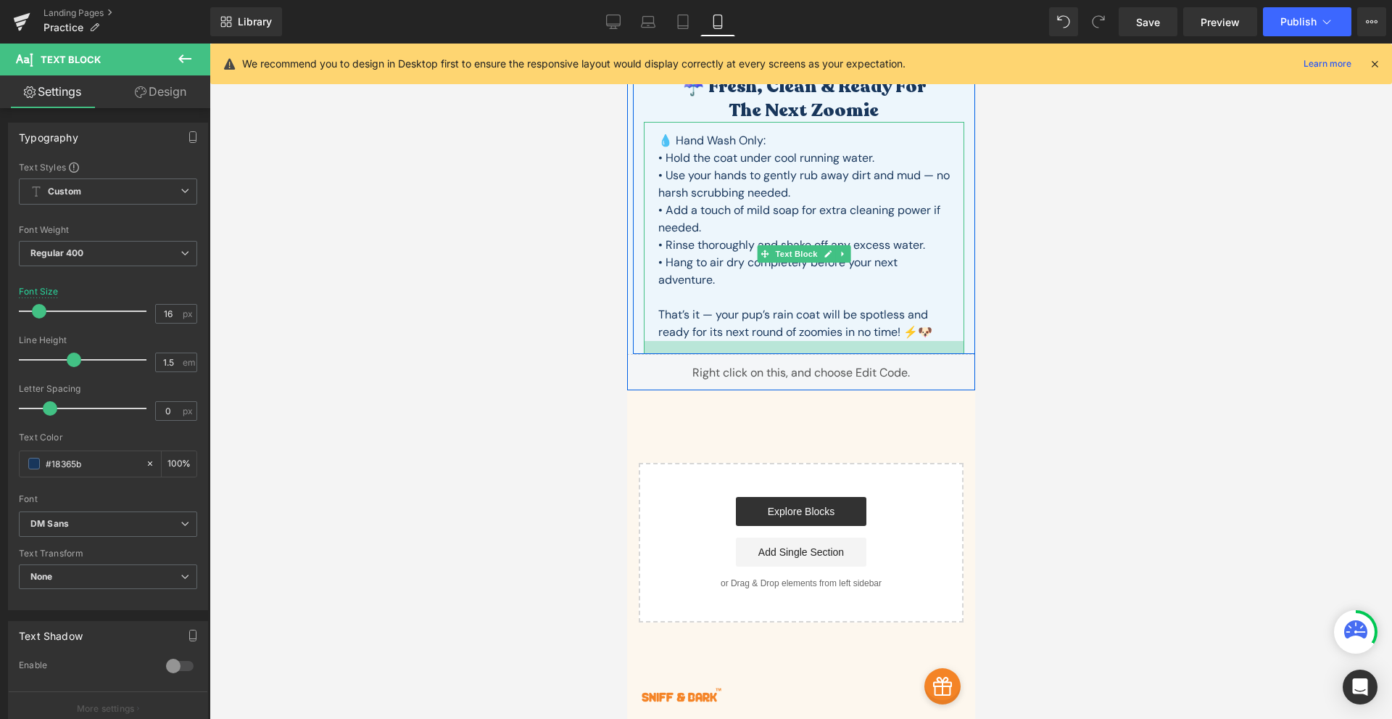
drag, startPoint x: 795, startPoint y: 355, endPoint x: 811, endPoint y: 324, distance: 35.0
click at [811, 324] on div "💧 Hand Wash Only: • Hold the coat under cool running water. • Use your hands to…" at bounding box center [803, 238] width 321 height 232
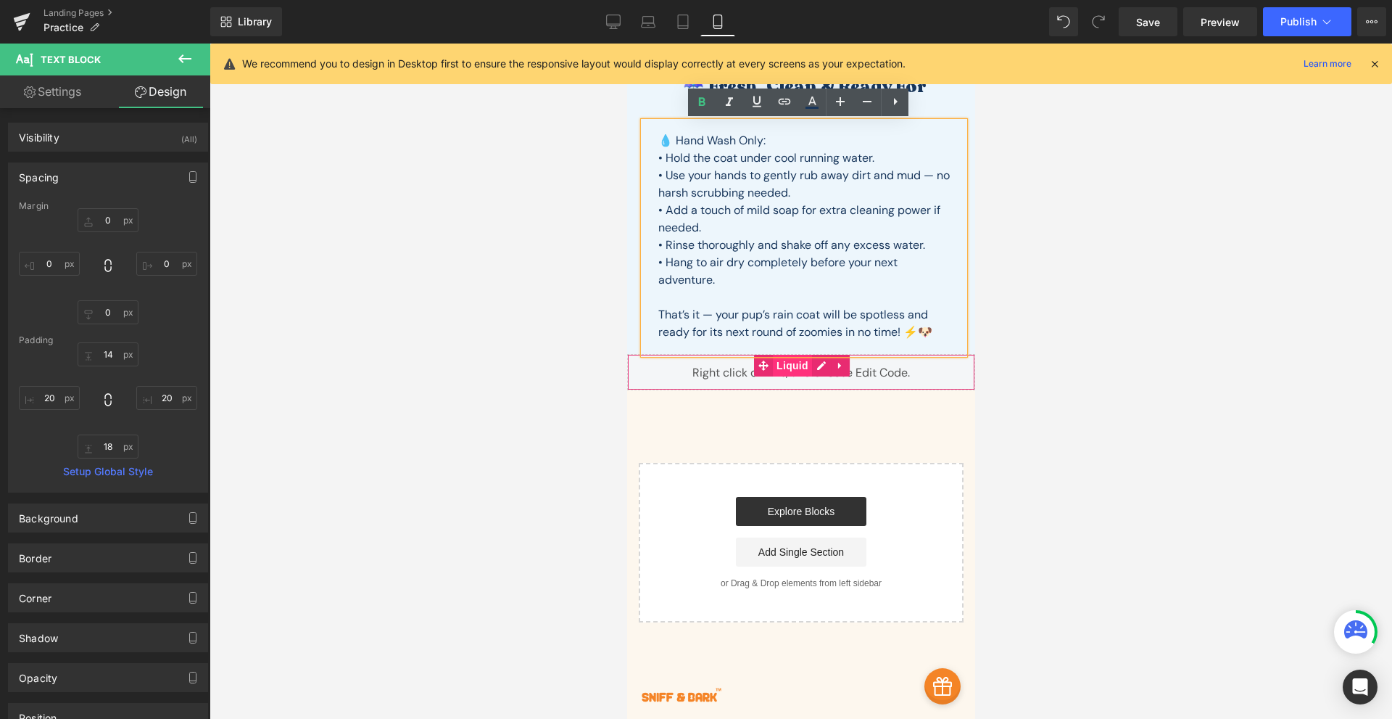
click at [791, 369] on span "Liquid" at bounding box center [791, 366] width 39 height 22
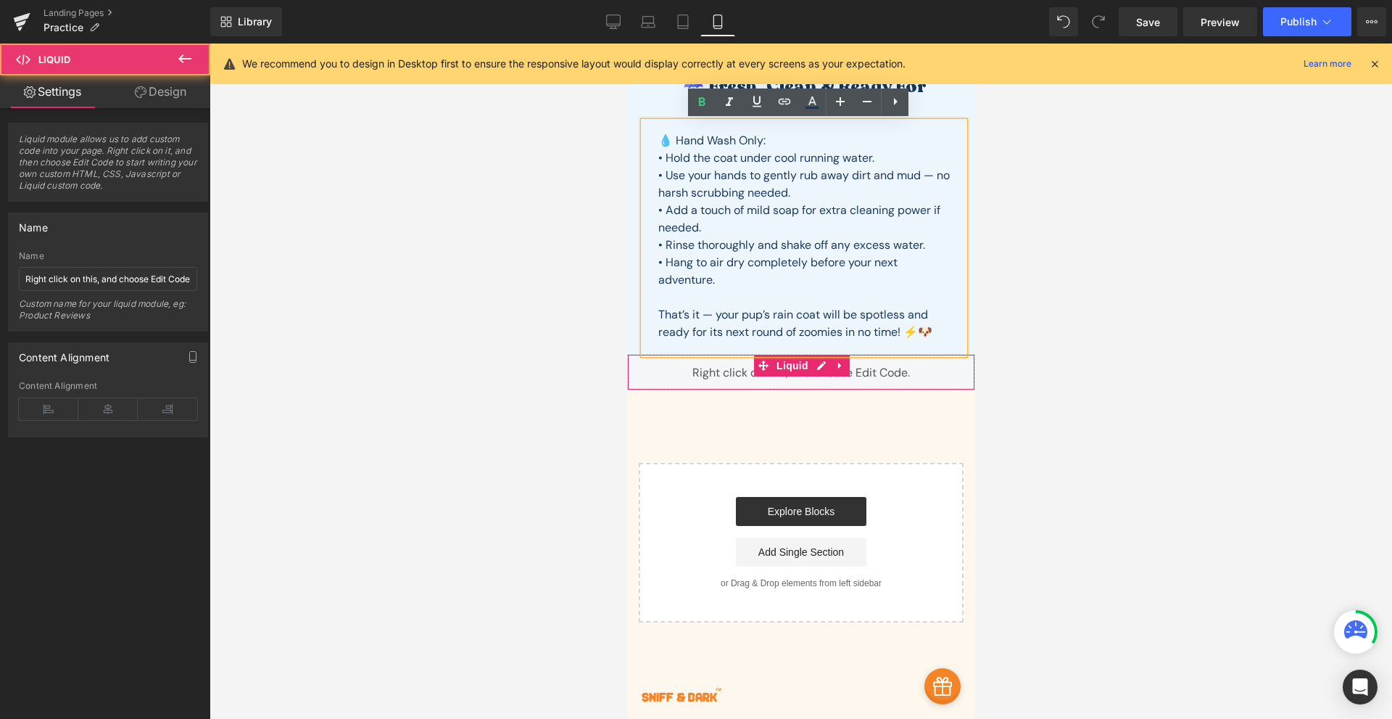
click at [637, 361] on div "Liquid" at bounding box center [801, 372] width 348 height 36
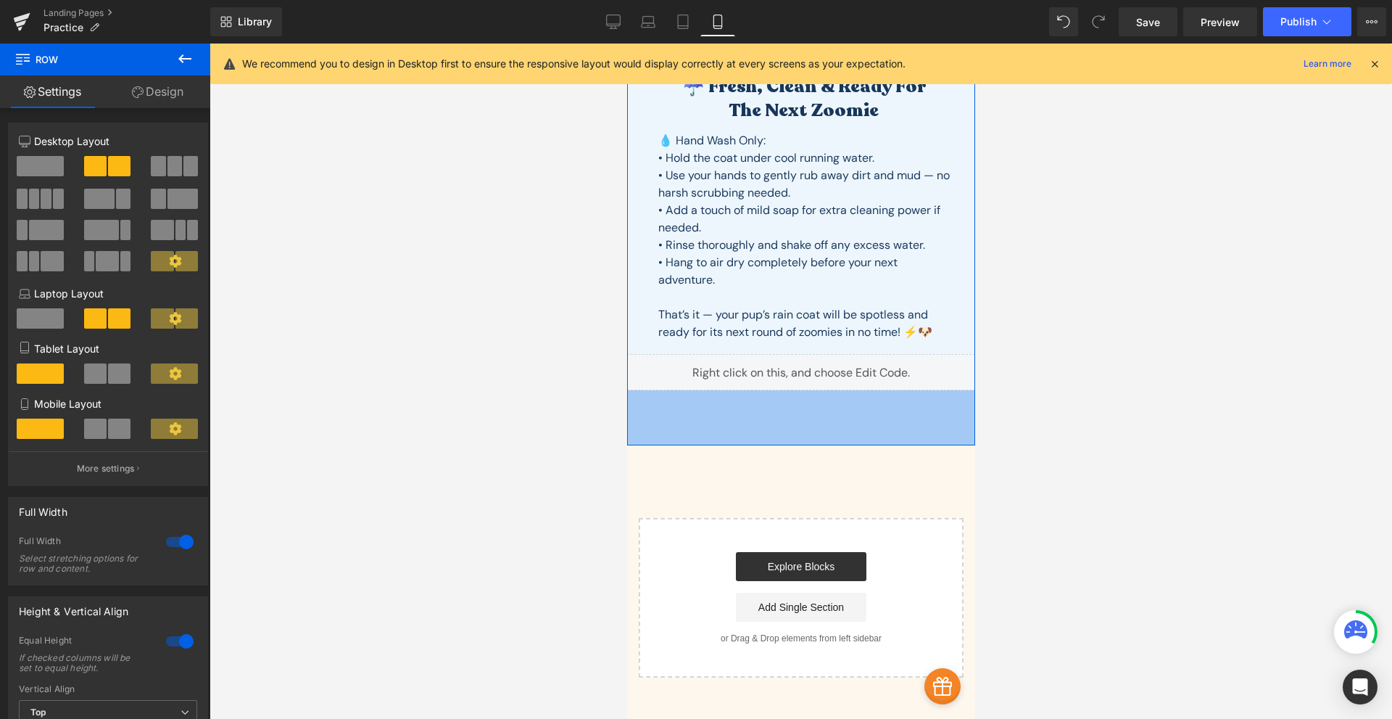
drag, startPoint x: 660, startPoint y: 390, endPoint x: 656, endPoint y: 445, distance: 55.2
click at [656, 445] on div "76px" at bounding box center [801, 417] width 348 height 55
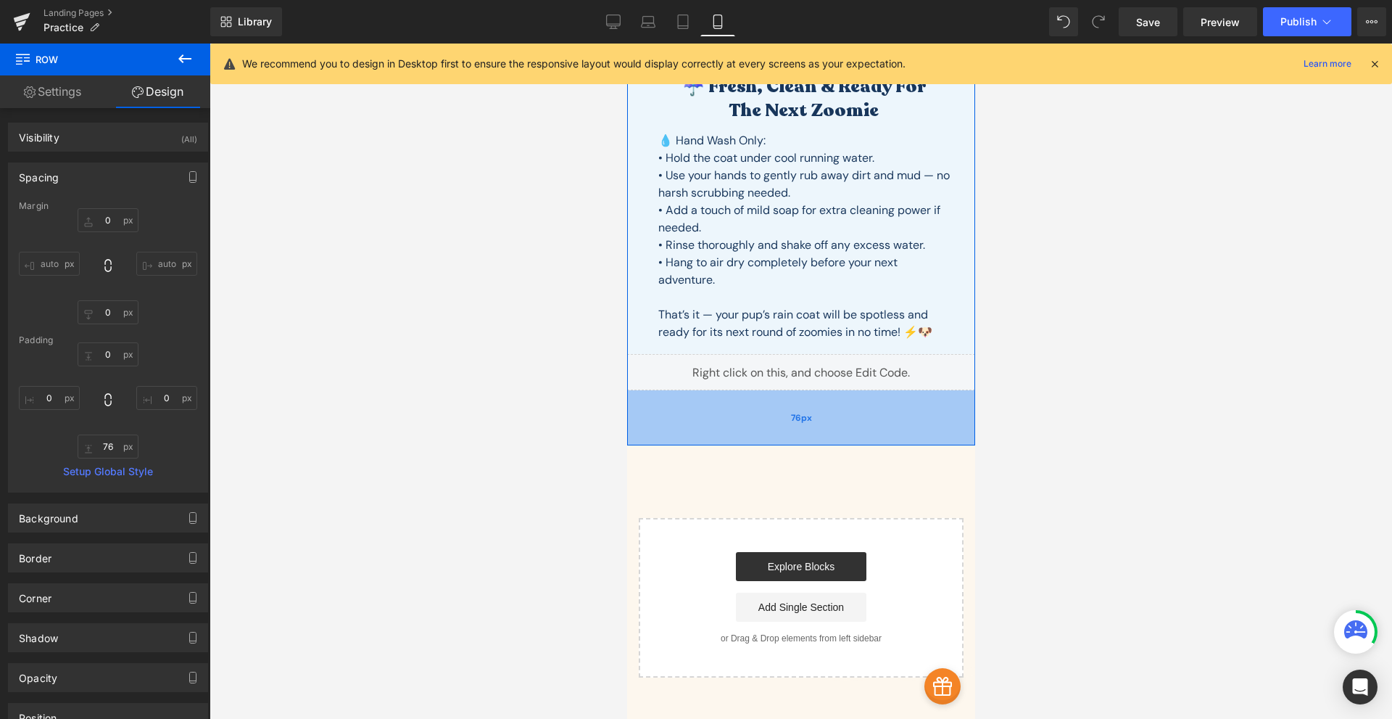
type input "77px"
click at [656, 445] on div "76px" at bounding box center [801, 417] width 348 height 55
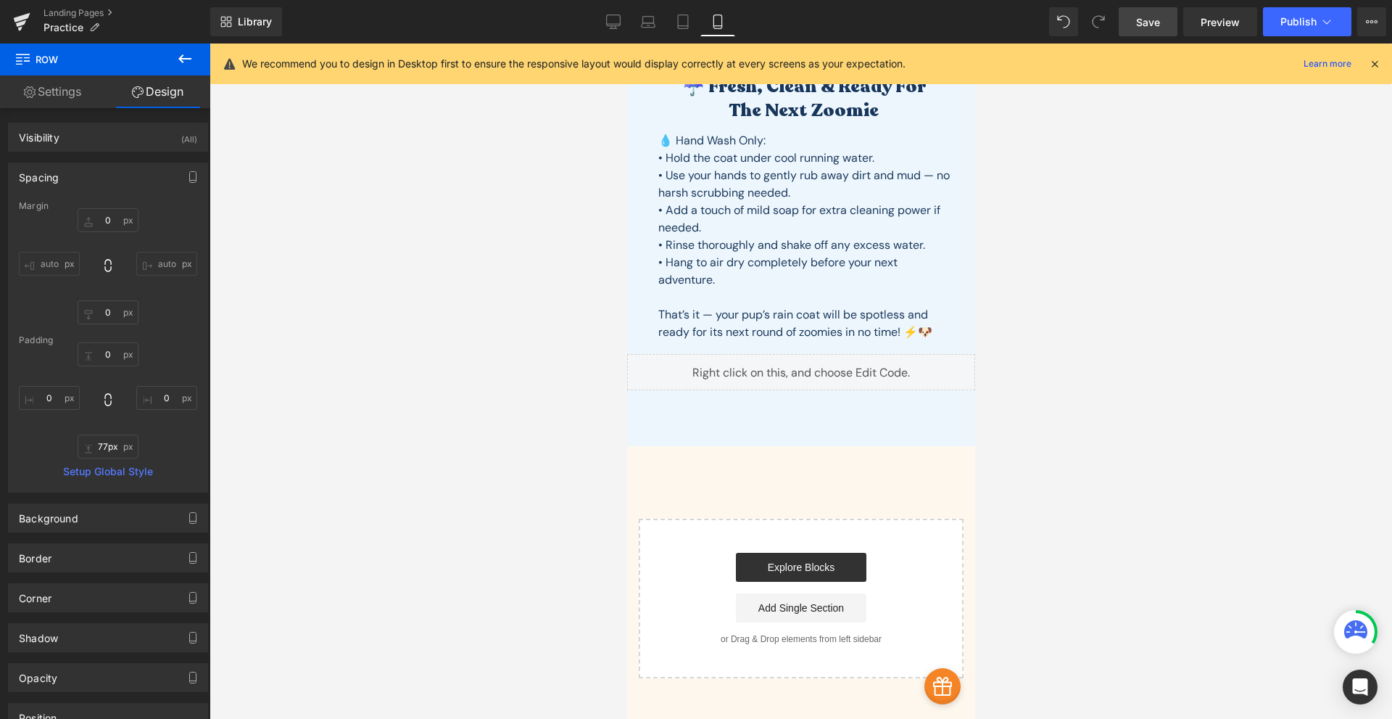
click at [1154, 25] on span "Save" at bounding box center [1148, 22] width 24 height 15
click at [1125, 26] on link "Save" at bounding box center [1148, 21] width 59 height 29
click at [1202, 23] on span "Preview" at bounding box center [1220, 22] width 39 height 15
